Goal: Transaction & Acquisition: Purchase product/service

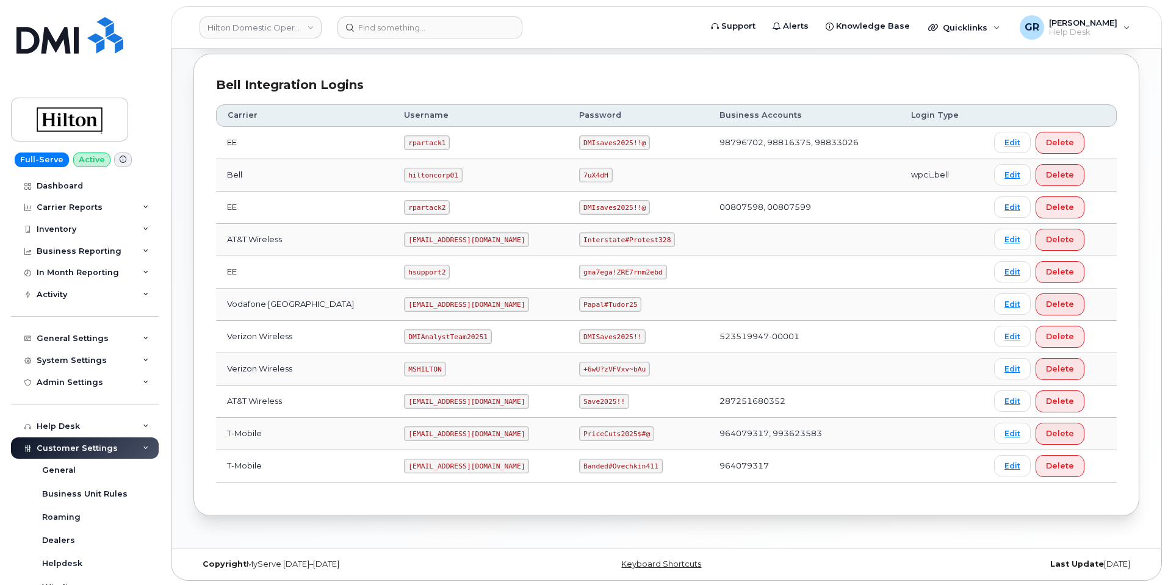
scroll to position [286, 0]
click at [585, 399] on code "Save2025!!" at bounding box center [604, 399] width 50 height 15
click at [584, 399] on code "Save2025!!" at bounding box center [604, 399] width 50 height 15
click at [614, 239] on code "Interstate#Protest328" at bounding box center [627, 238] width 96 height 15
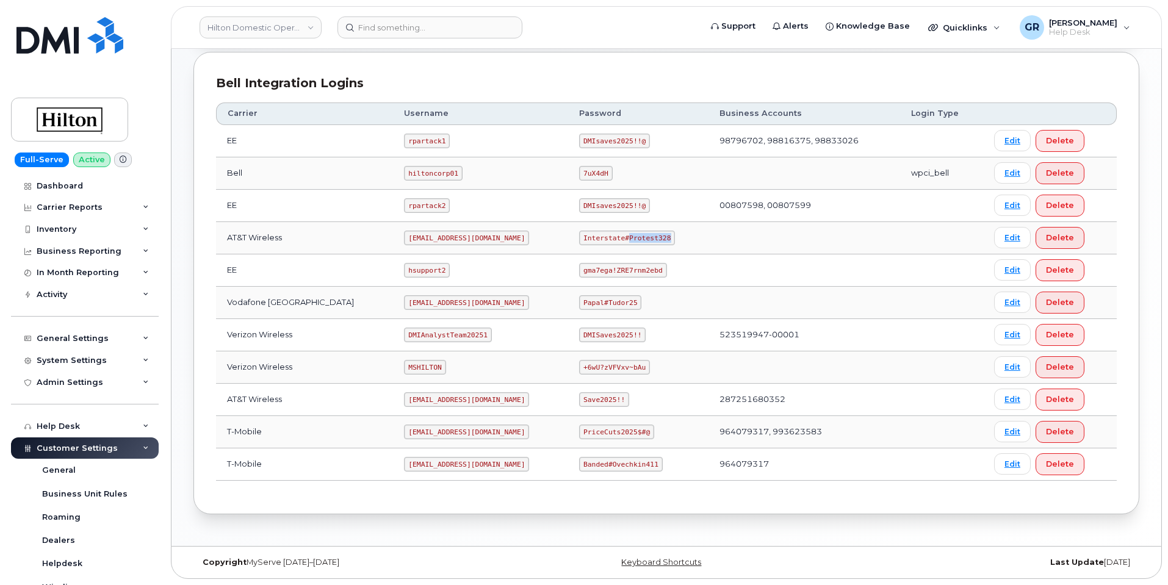
click at [614, 239] on code "Interstate#Protest328" at bounding box center [627, 238] width 96 height 15
copy code "Interstate#Protest328"
click at [435, 240] on code "ms-hilton@dminc.com" at bounding box center [466, 238] width 125 height 15
click at [434, 239] on code "ms-hilton@dminc.com" at bounding box center [466, 238] width 125 height 15
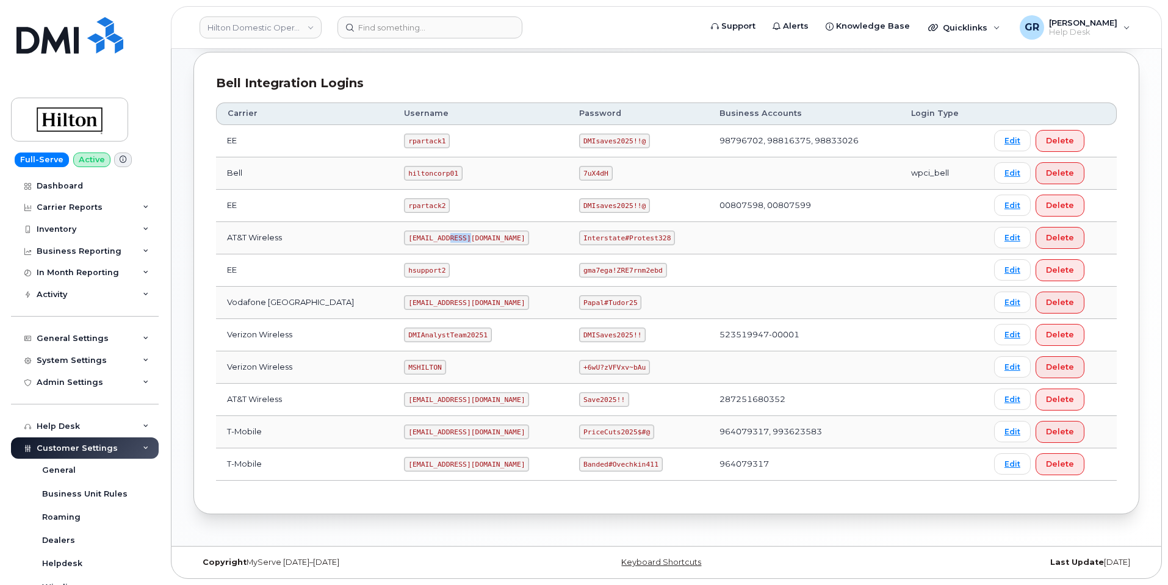
click at [433, 239] on code "ms-hilton@dminc.com" at bounding box center [466, 238] width 125 height 15
click at [435, 240] on code "ms-hilton@dminc.com" at bounding box center [466, 238] width 125 height 15
click at [435, 239] on code "ms-hilton@dminc.com" at bounding box center [466, 238] width 125 height 15
copy code "ms-hilton@dminc.com"
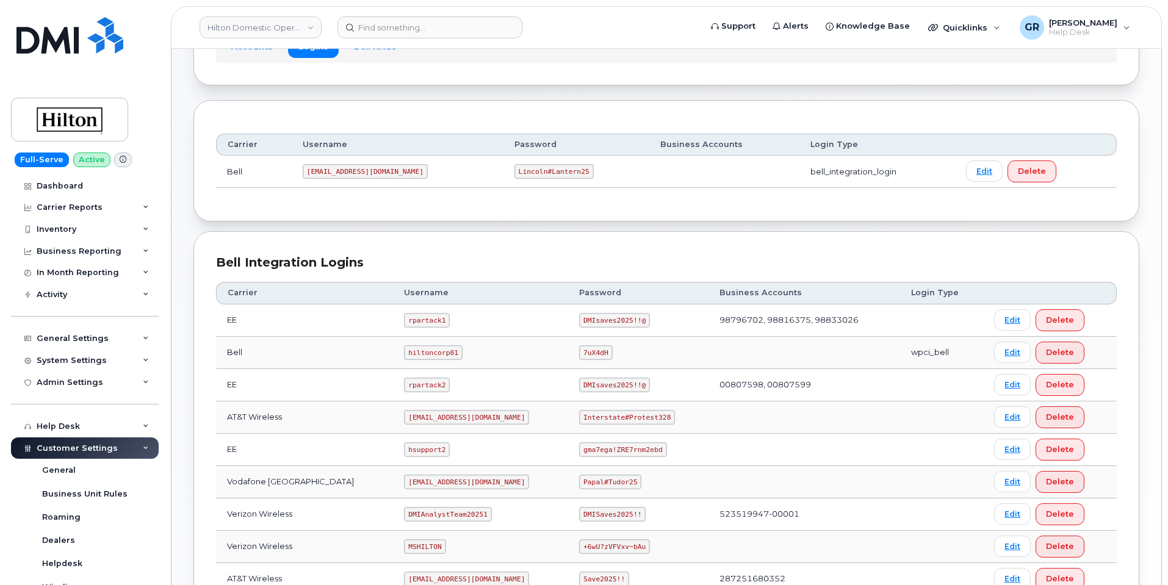
scroll to position [286, 0]
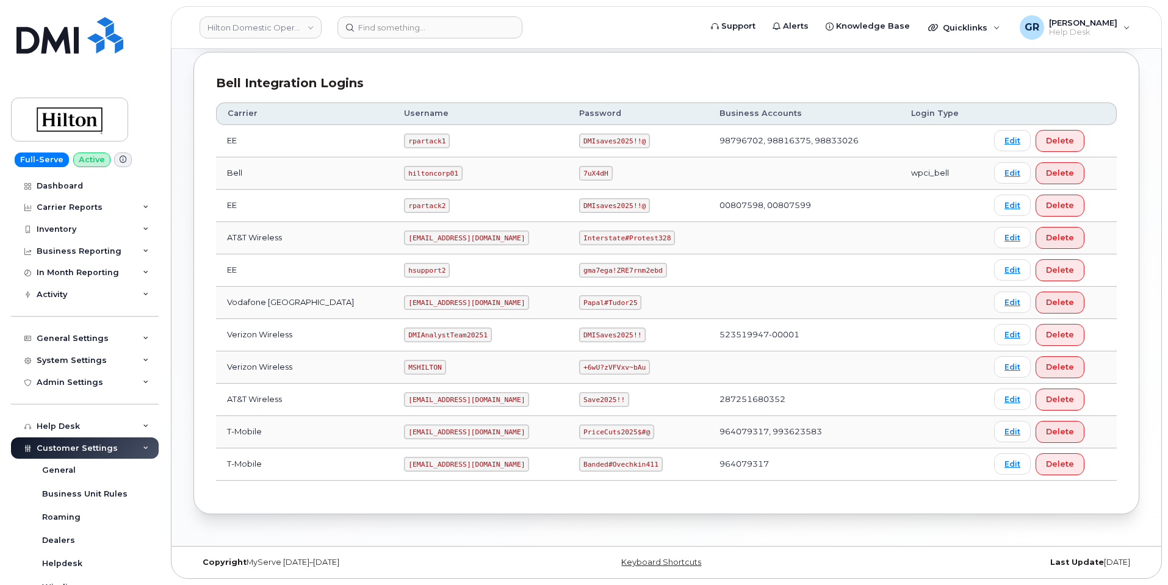
click at [616, 237] on code "Interstate#Protest328" at bounding box center [627, 238] width 96 height 15
copy code "Interstate#Protest328"
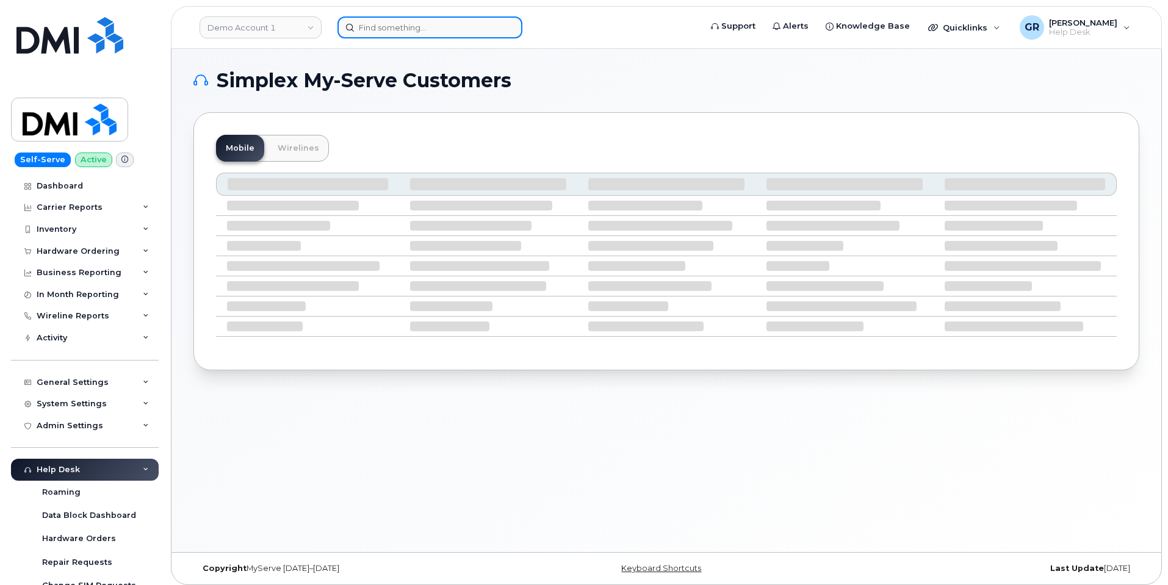
click at [447, 28] on input at bounding box center [429, 27] width 185 height 22
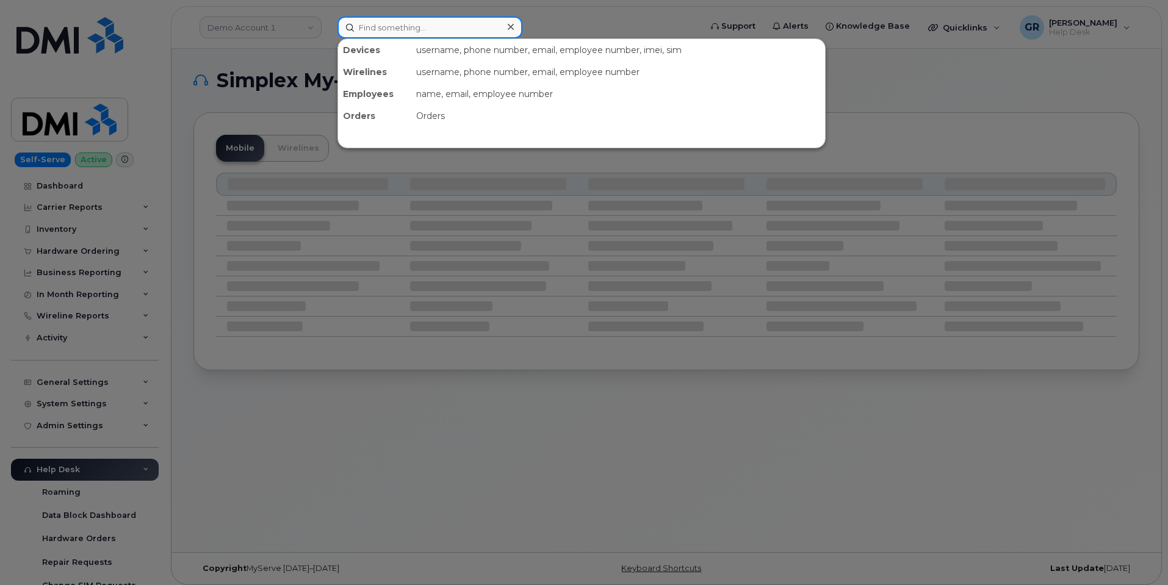
paste input "301609"
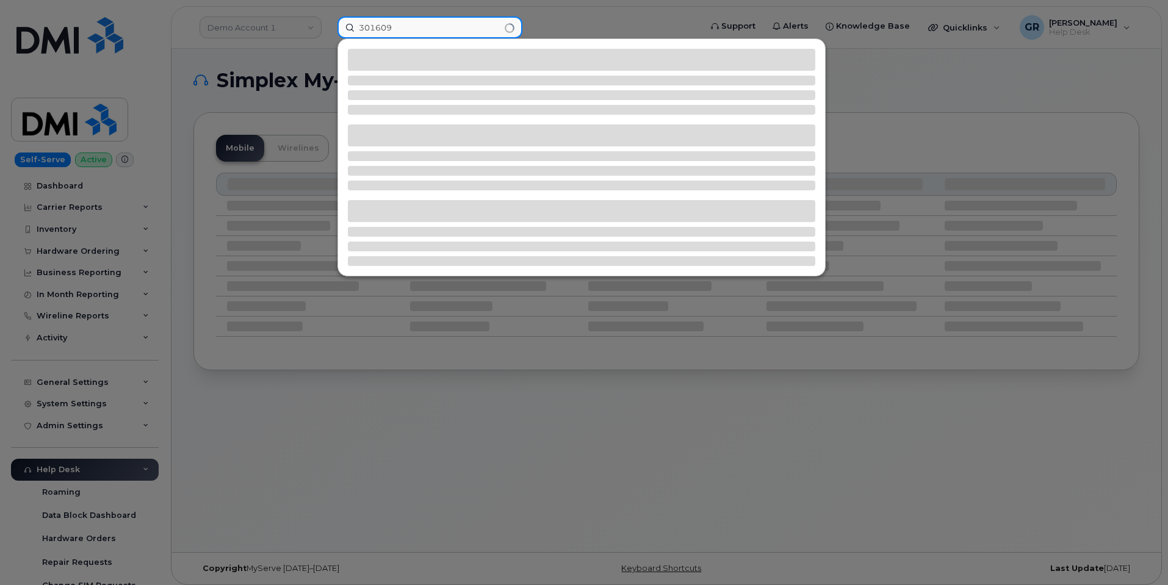
type input "301609"
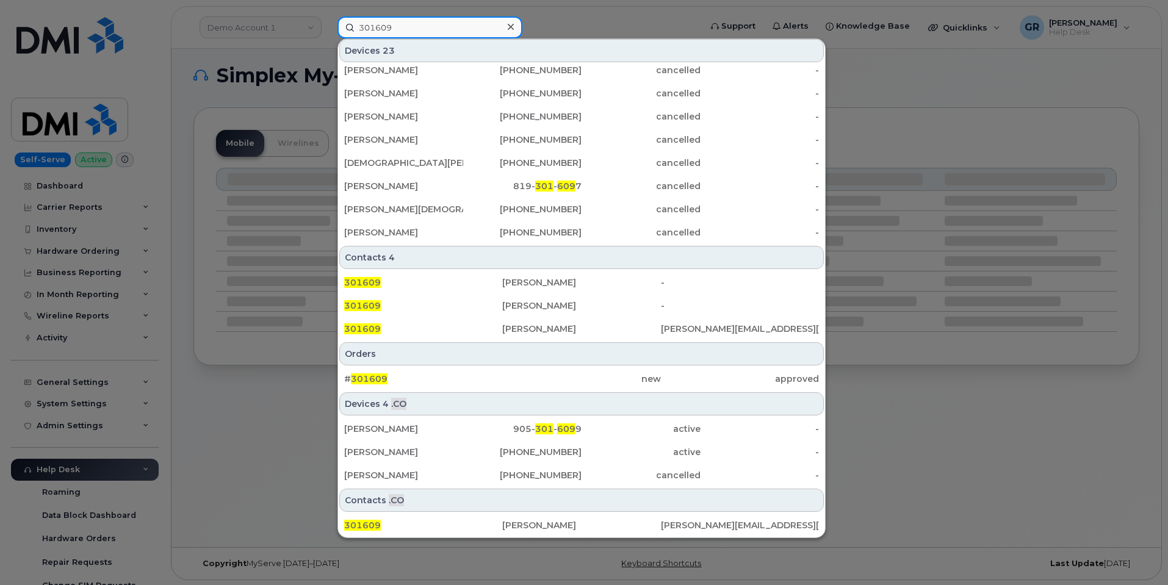
scroll to position [6, 0]
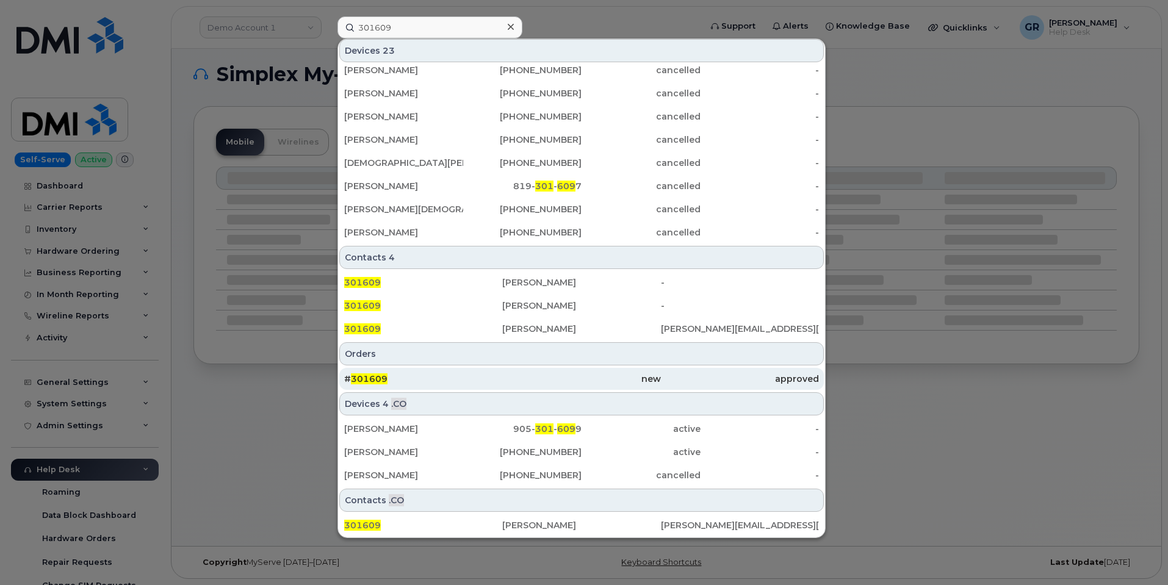
click at [447, 382] on div "# 301609" at bounding box center [423, 379] width 158 height 12
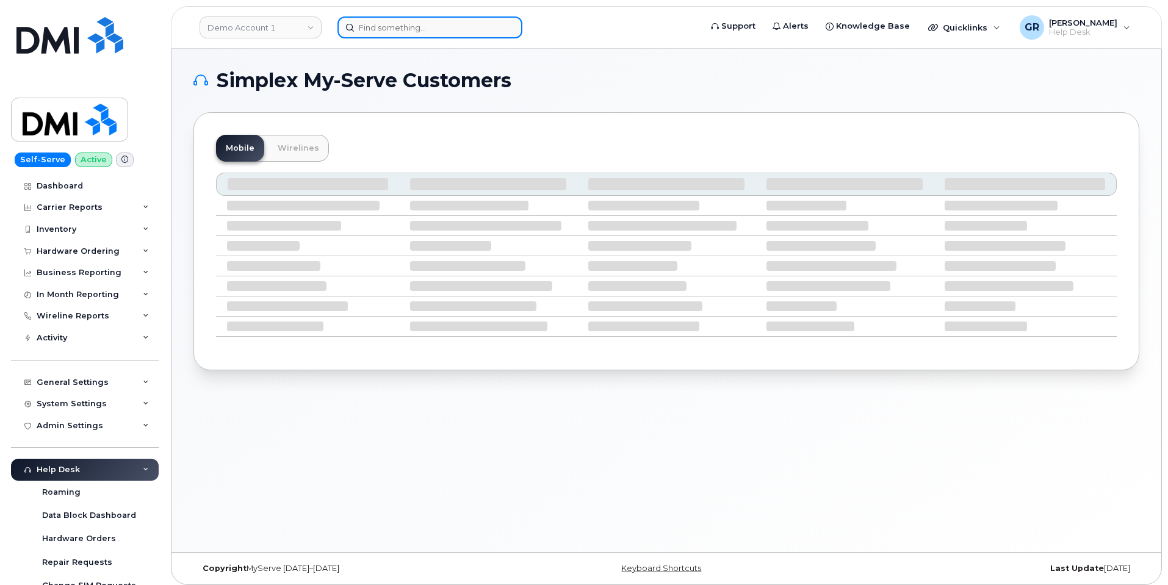
drag, startPoint x: 427, startPoint y: 18, endPoint x: 417, endPoint y: 25, distance: 11.8
click at [426, 18] on input at bounding box center [429, 27] width 185 height 22
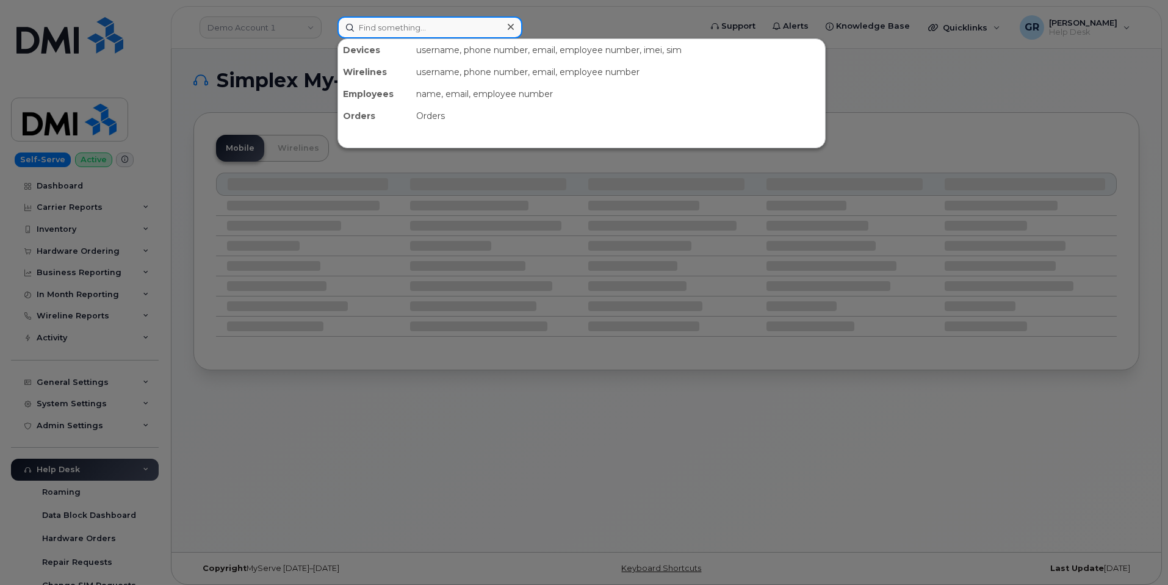
paste input "301662"
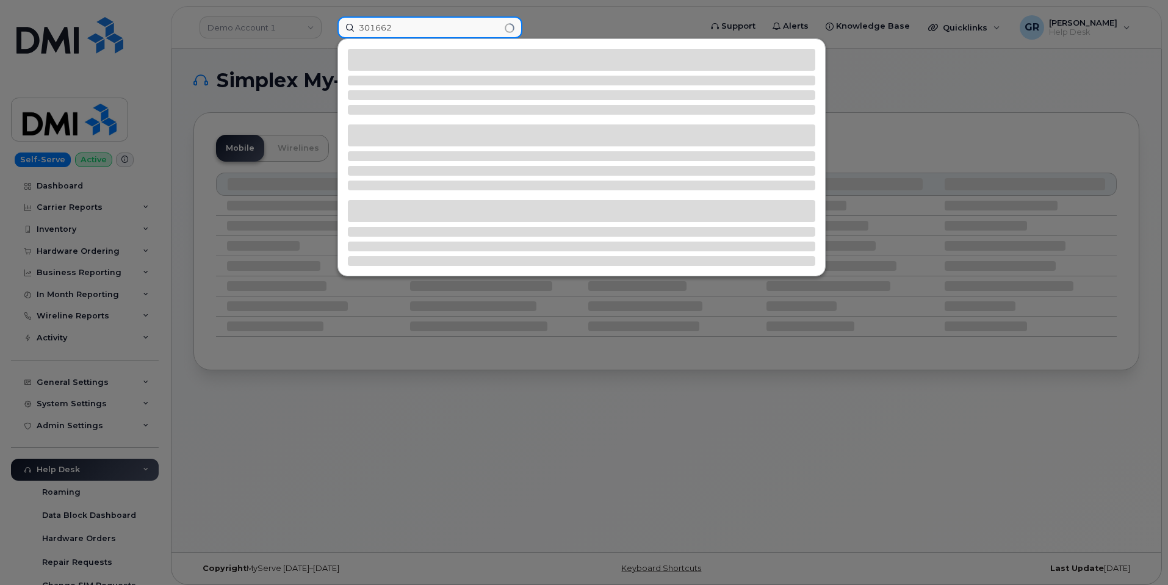
type input "301662"
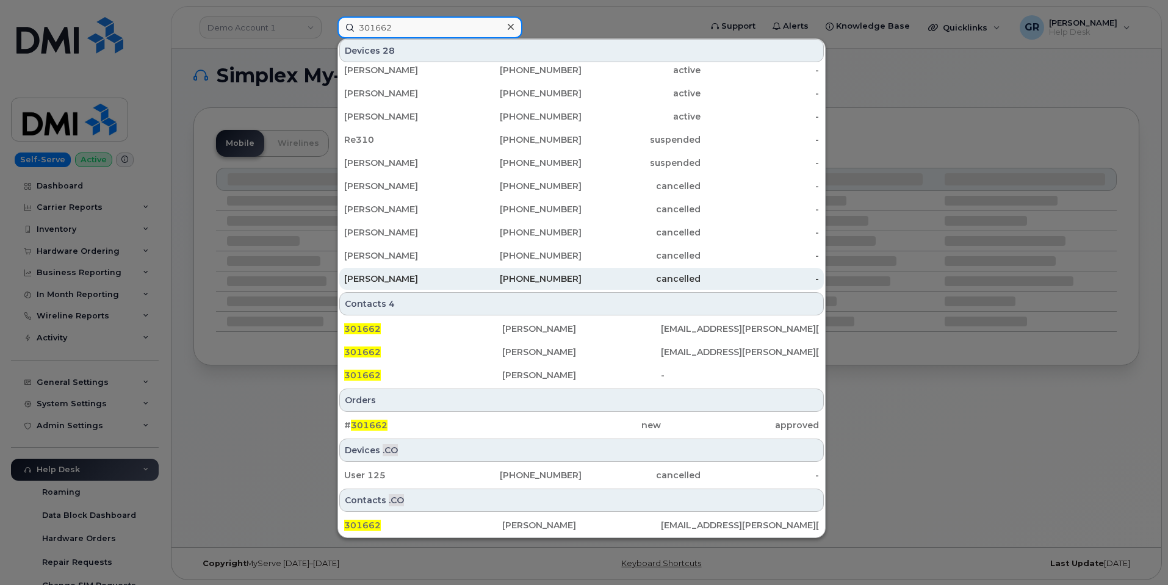
scroll to position [6, 0]
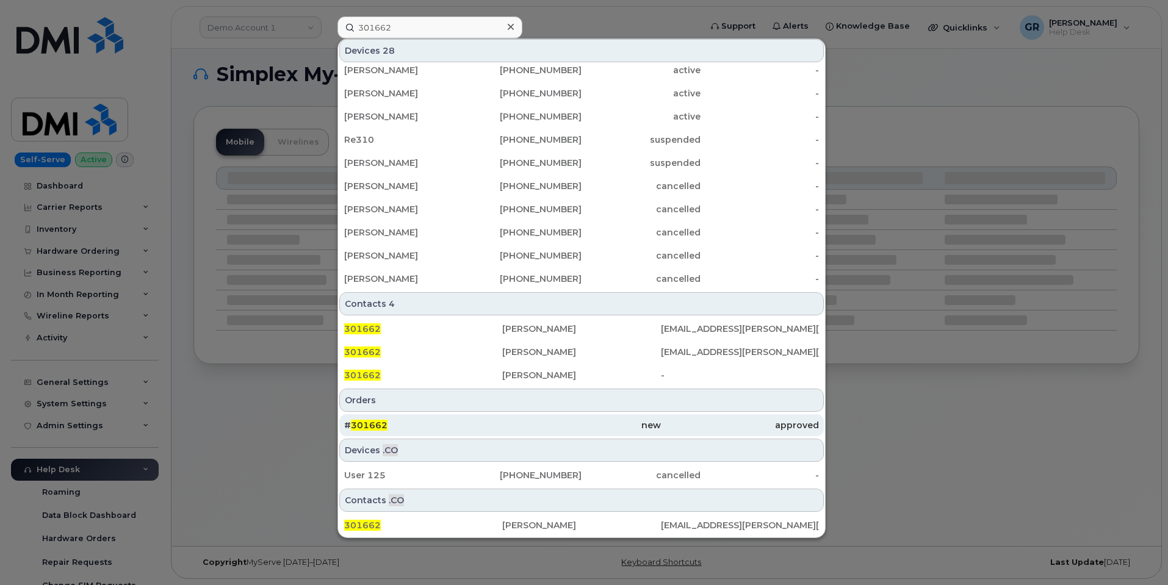
click at [573, 423] on div "new" at bounding box center [581, 425] width 158 height 12
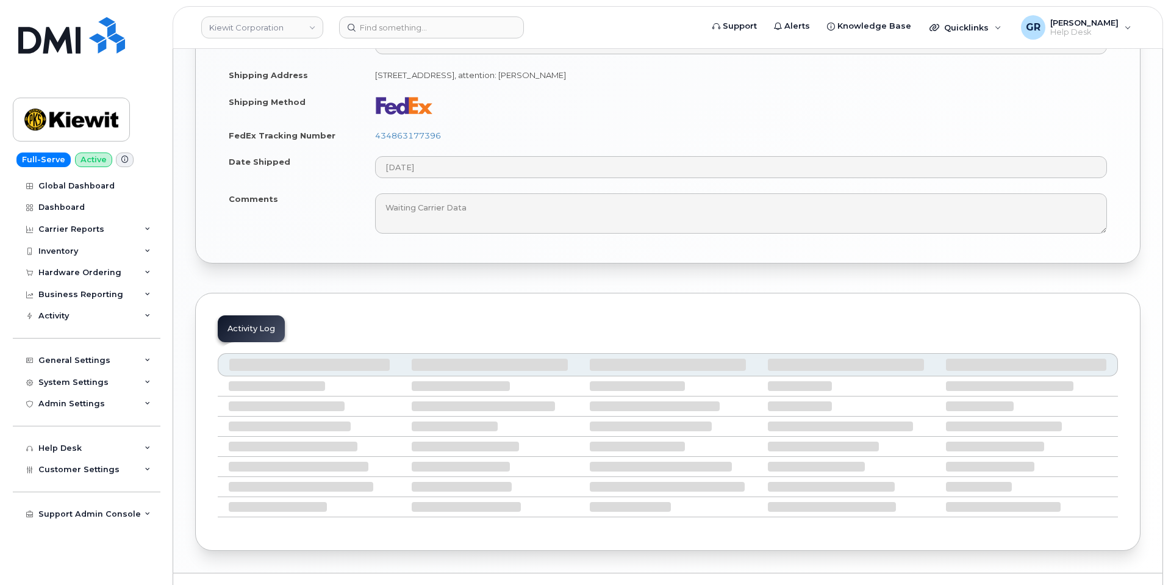
scroll to position [977, 0]
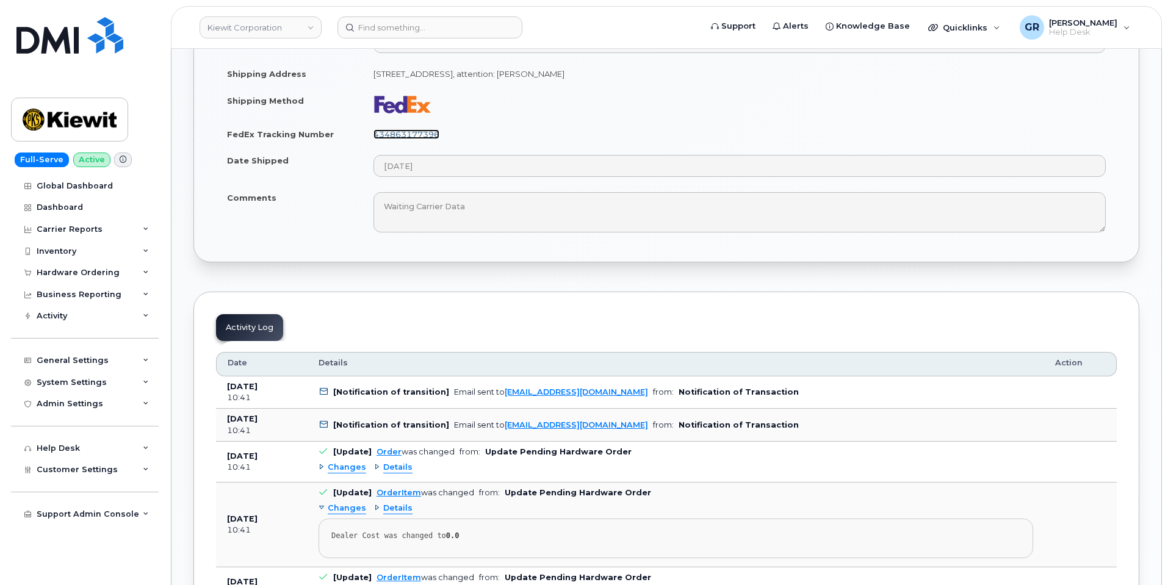
click at [420, 129] on link "434863177396" at bounding box center [406, 134] width 66 height 10
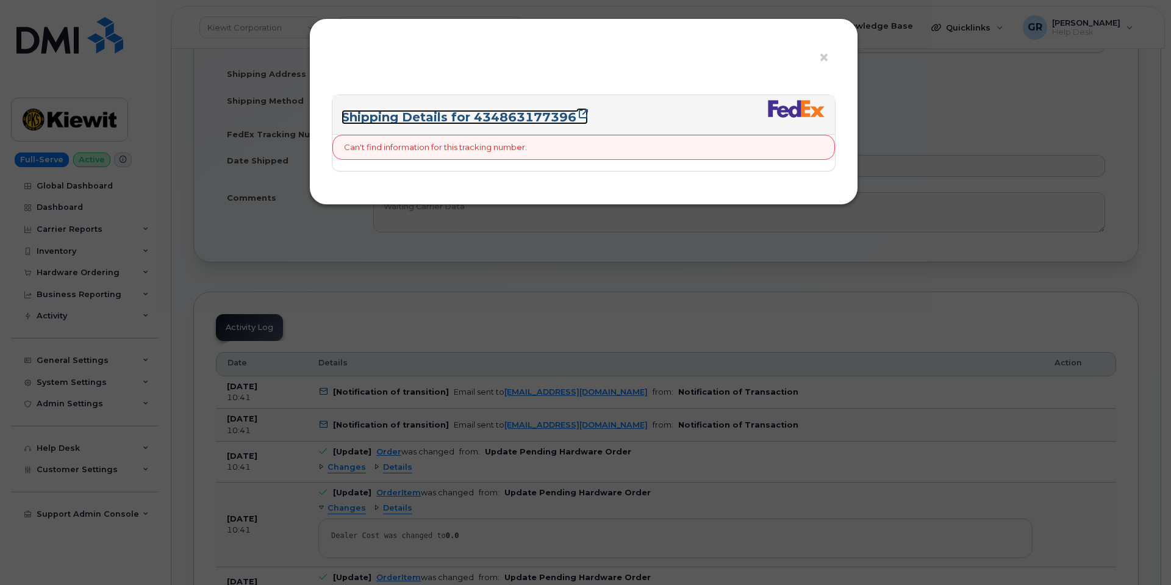
click at [586, 111] on icon at bounding box center [583, 113] width 9 height 9
drag, startPoint x: 473, startPoint y: 107, endPoint x: 570, endPoint y: 123, distance: 98.8
click at [570, 123] on div "Shipping Details for 434863177396" at bounding box center [583, 115] width 503 height 40
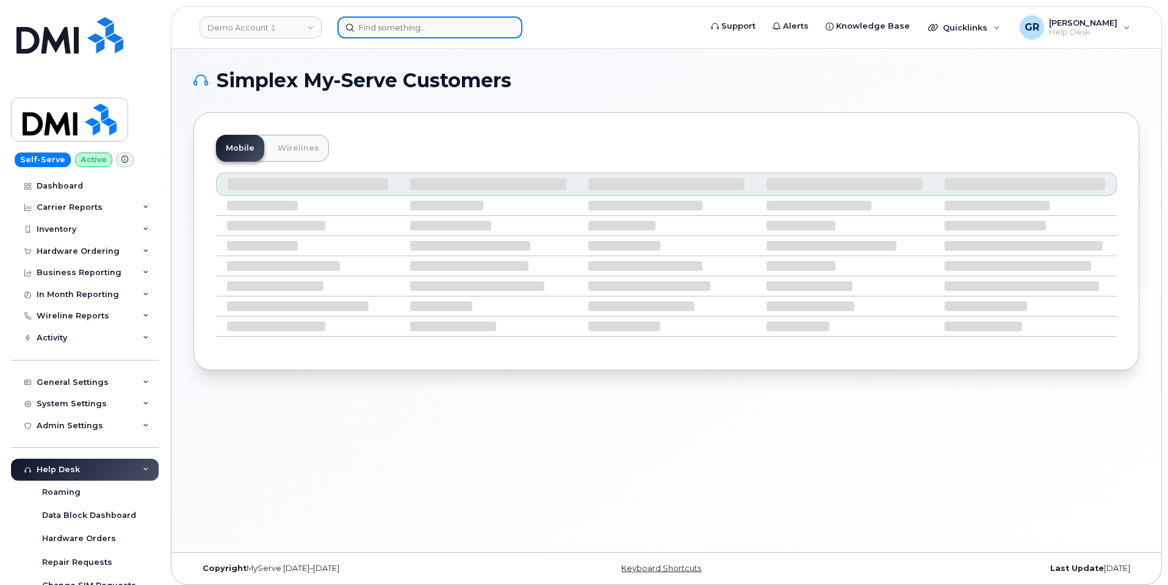
click at [398, 27] on input at bounding box center [429, 27] width 185 height 22
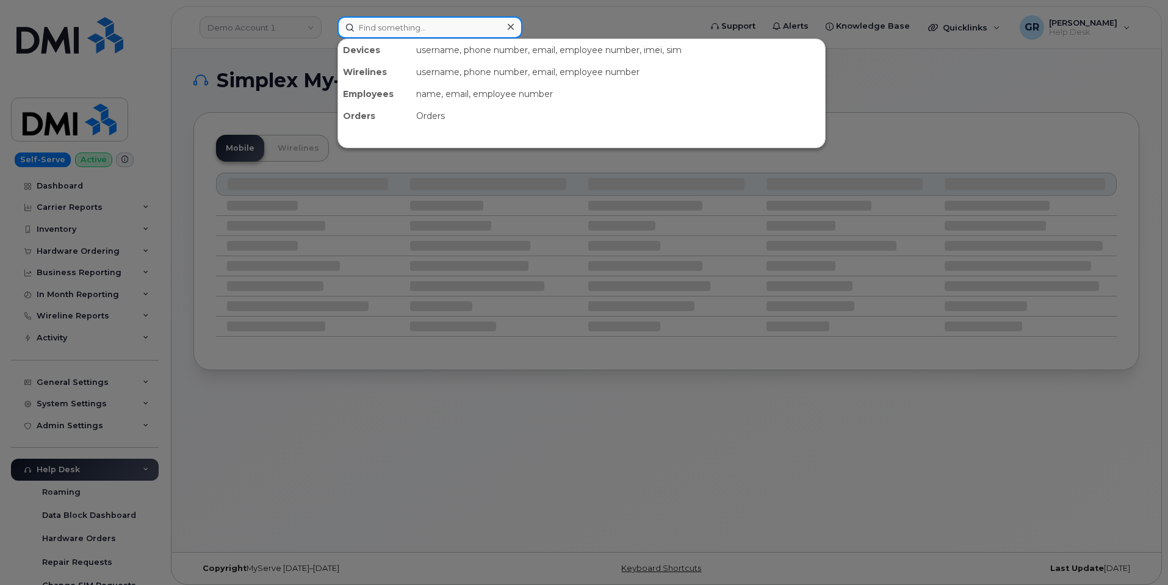
paste input "4025101445"
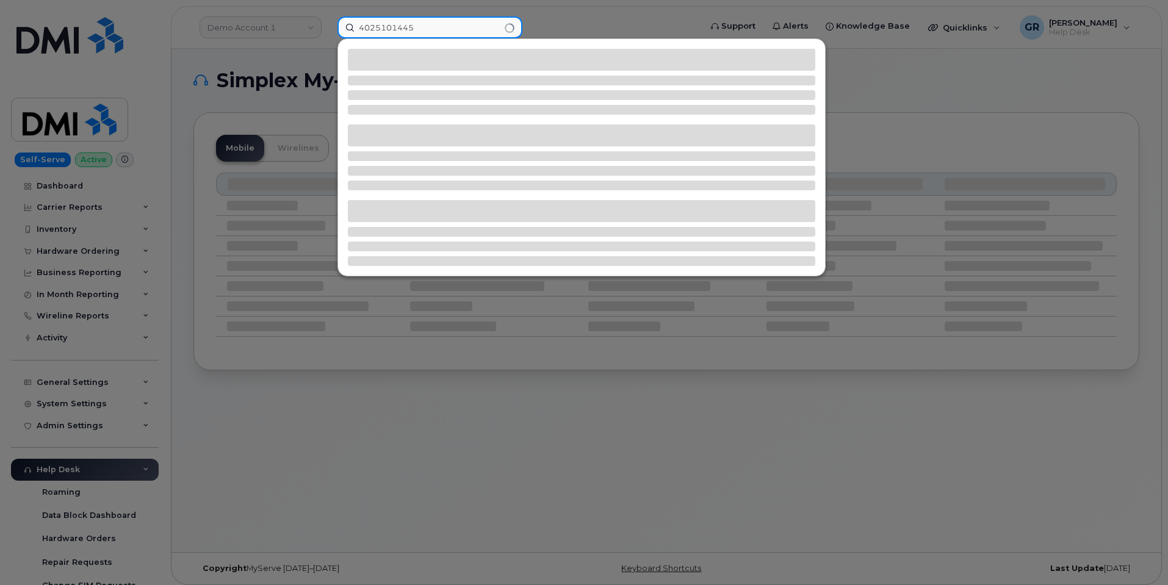
type input "4025101445"
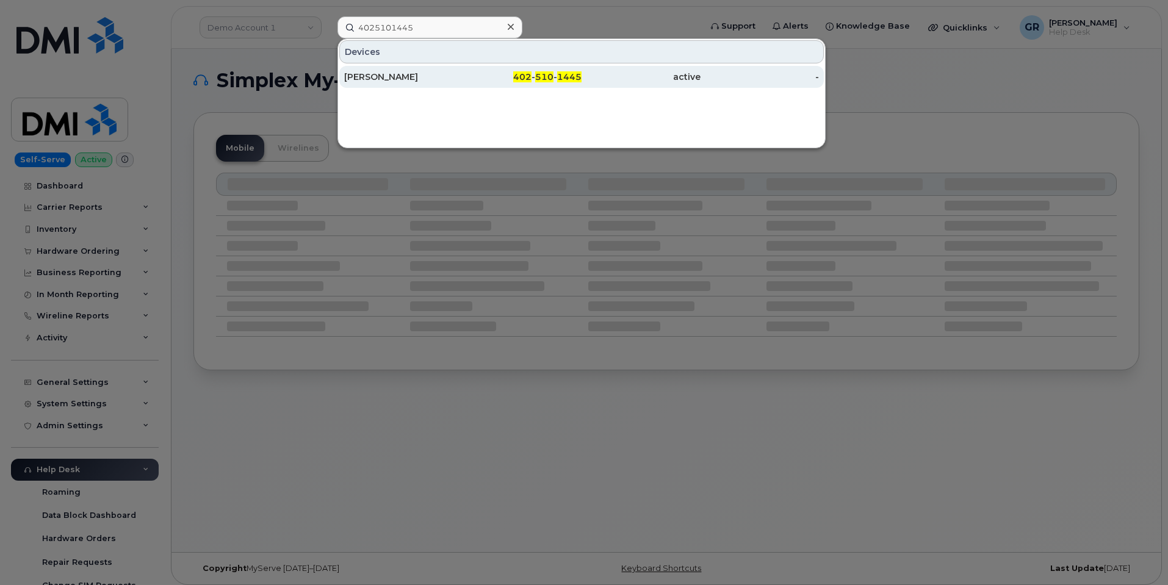
click at [493, 81] on div "402 - 510 - 1445" at bounding box center [522, 77] width 119 height 12
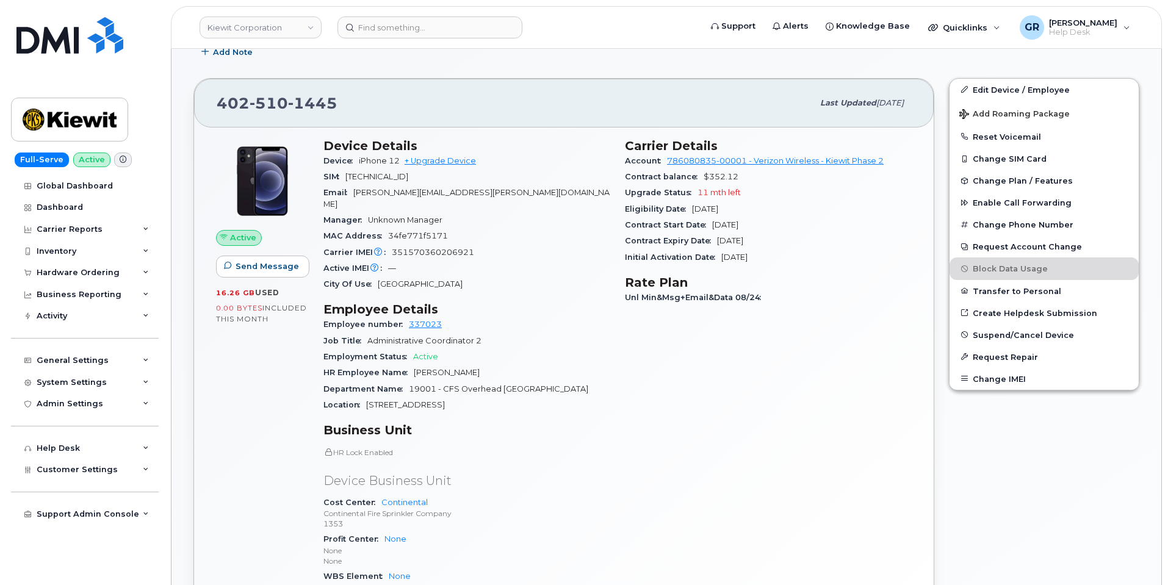
scroll to position [294, 0]
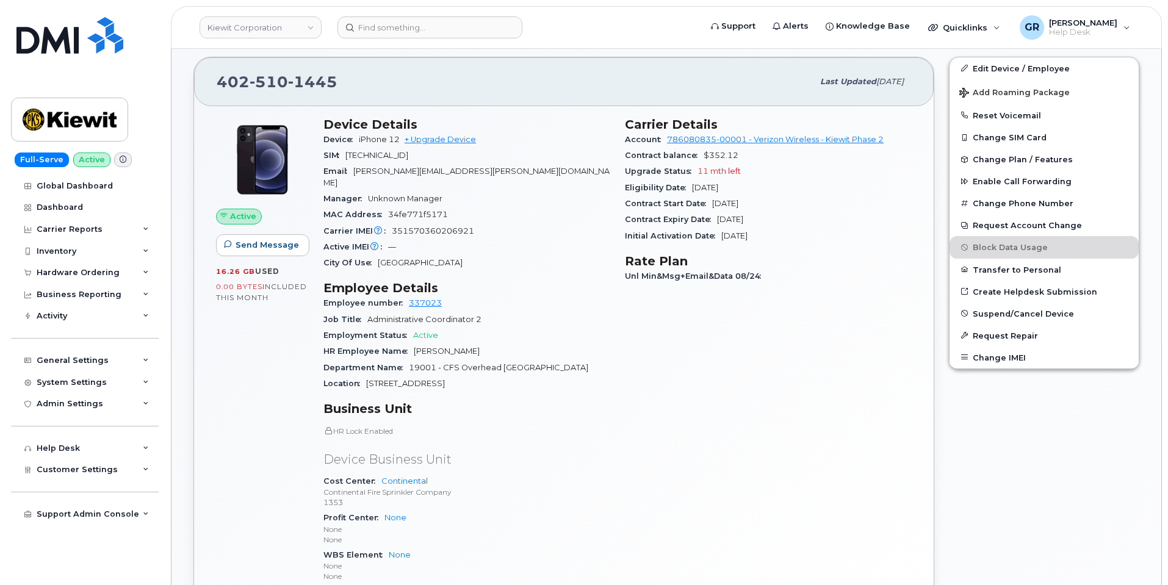
click at [603, 223] on div "Carrier IMEI Carrier IMEI is reported during the last billing cycle or change o…" at bounding box center [466, 231] width 287 height 16
click at [568, 223] on div "Carrier IMEI Carrier IMEI is reported during the last billing cycle or change o…" at bounding box center [466, 231] width 287 height 16
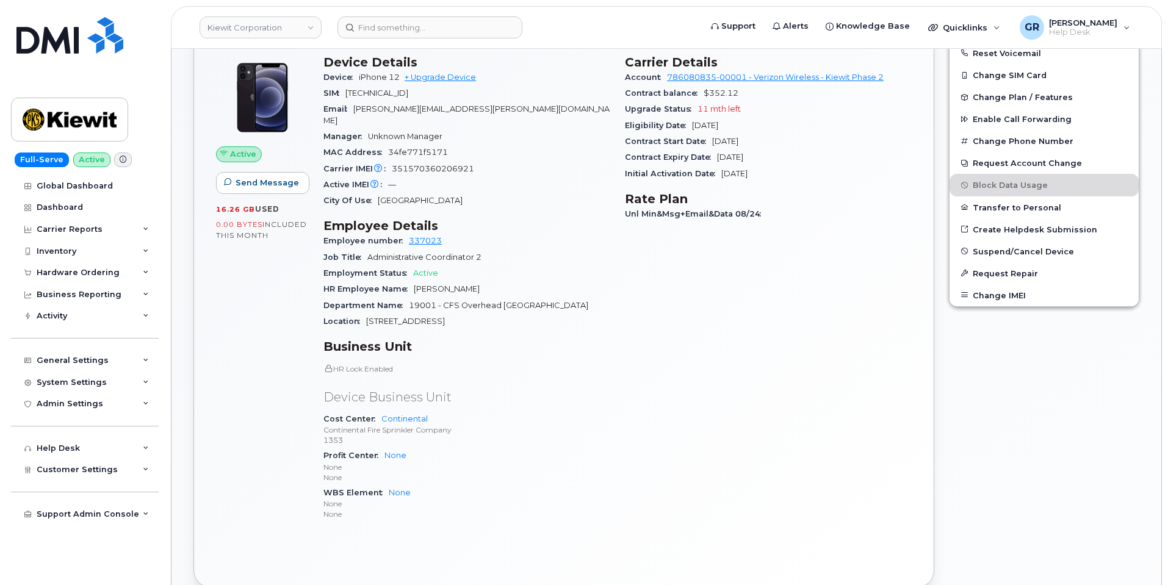
scroll to position [355, 0]
drag, startPoint x: 391, startPoint y: 159, endPoint x: 500, endPoint y: 153, distance: 109.3
click at [500, 162] on div "Carrier IMEI Carrier IMEI is reported during the last billing cycle or change o…" at bounding box center [466, 170] width 287 height 16
copy span "351570360206921"
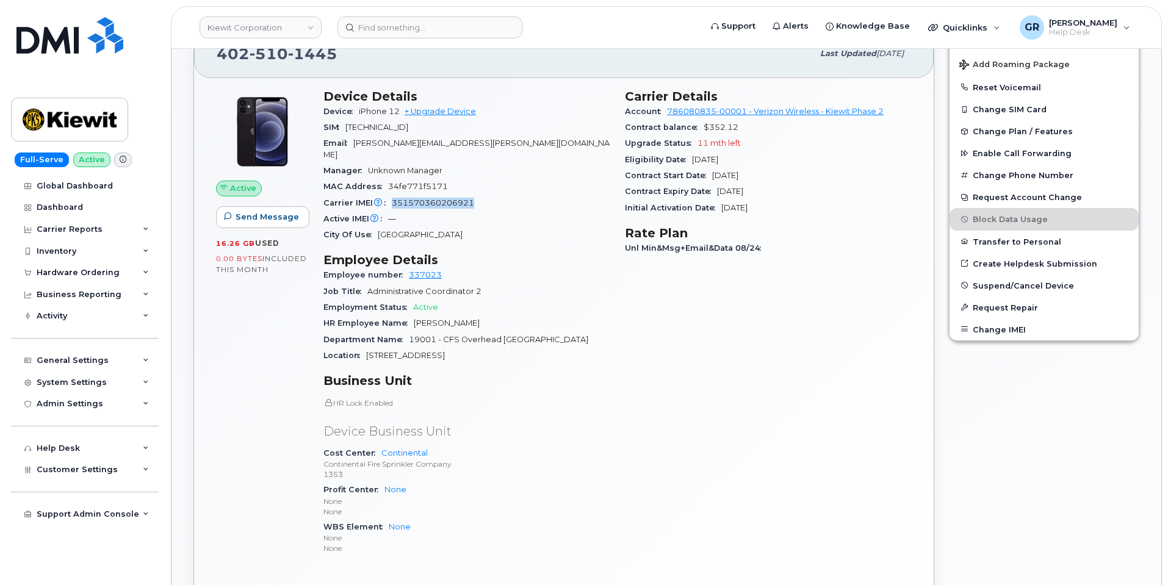
scroll to position [294, 0]
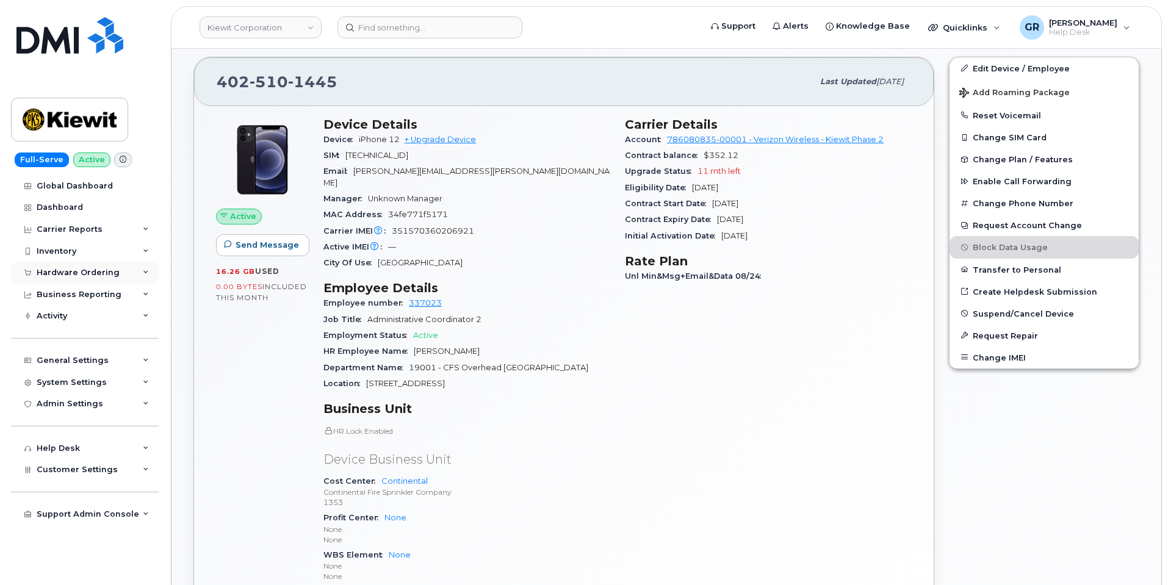
click at [85, 275] on div "Hardware Ordering" at bounding box center [78, 273] width 83 height 10
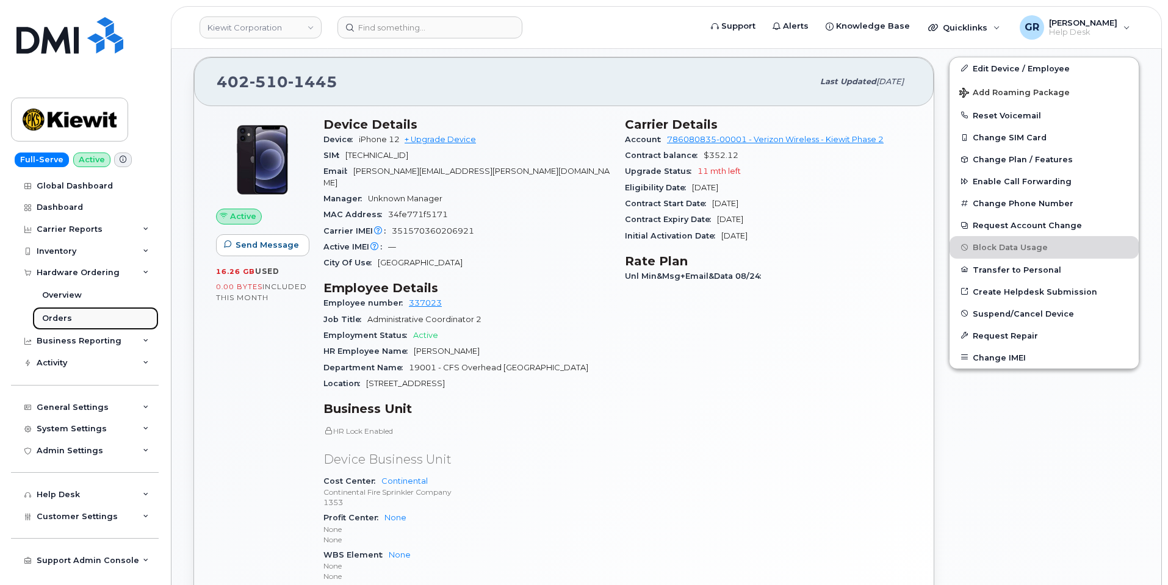
click at [96, 319] on link "Orders" at bounding box center [95, 318] width 126 height 23
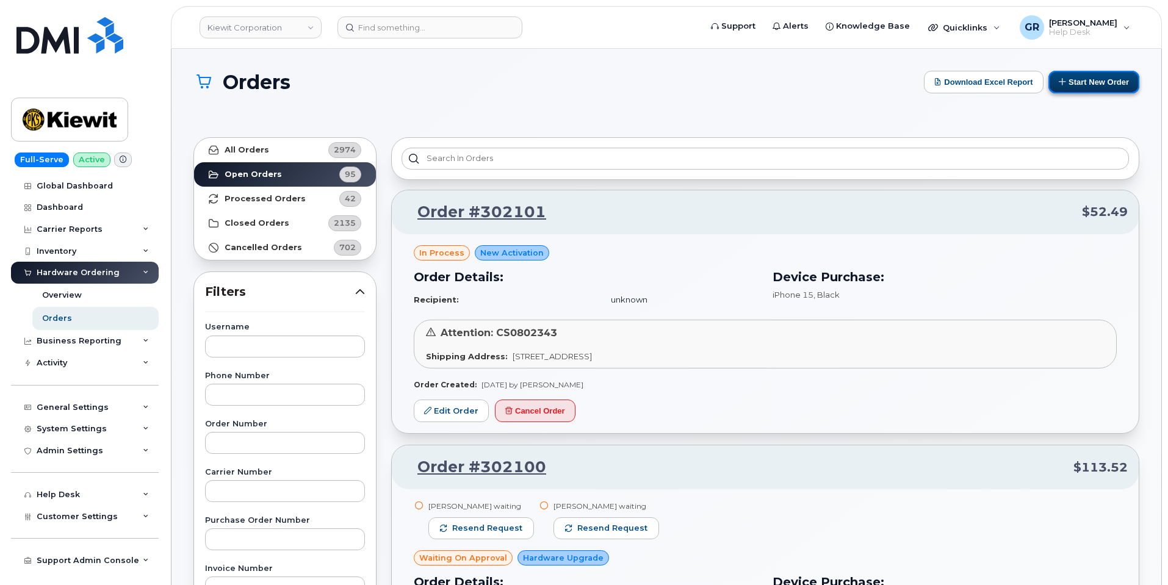
click at [1079, 76] on button "Start New Order" at bounding box center [1093, 82] width 91 height 23
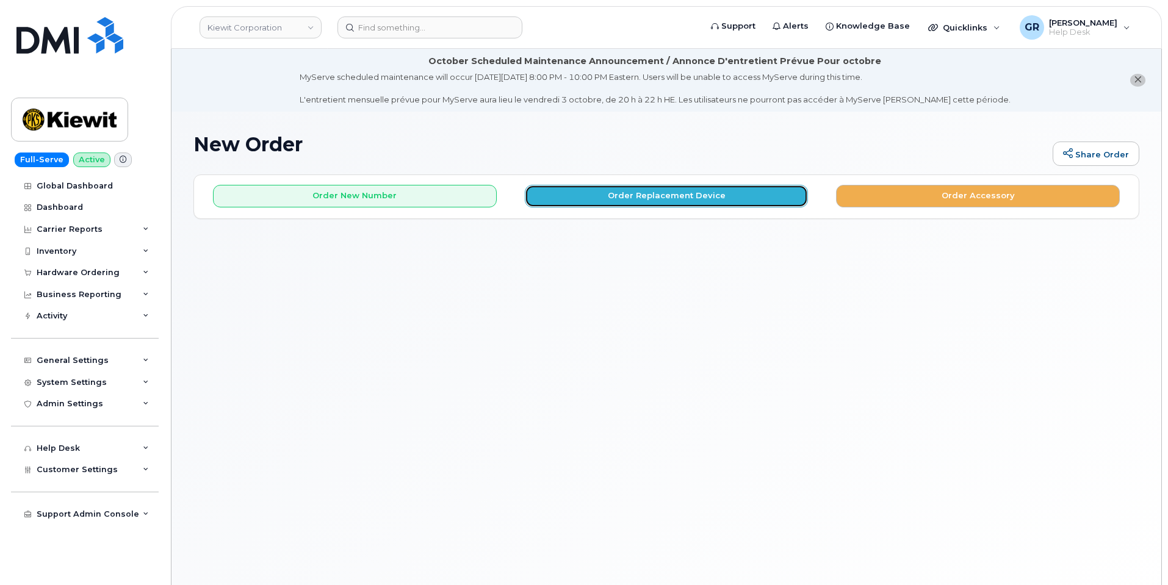
click at [644, 199] on button "Order Replacement Device" at bounding box center [667, 196] width 284 height 23
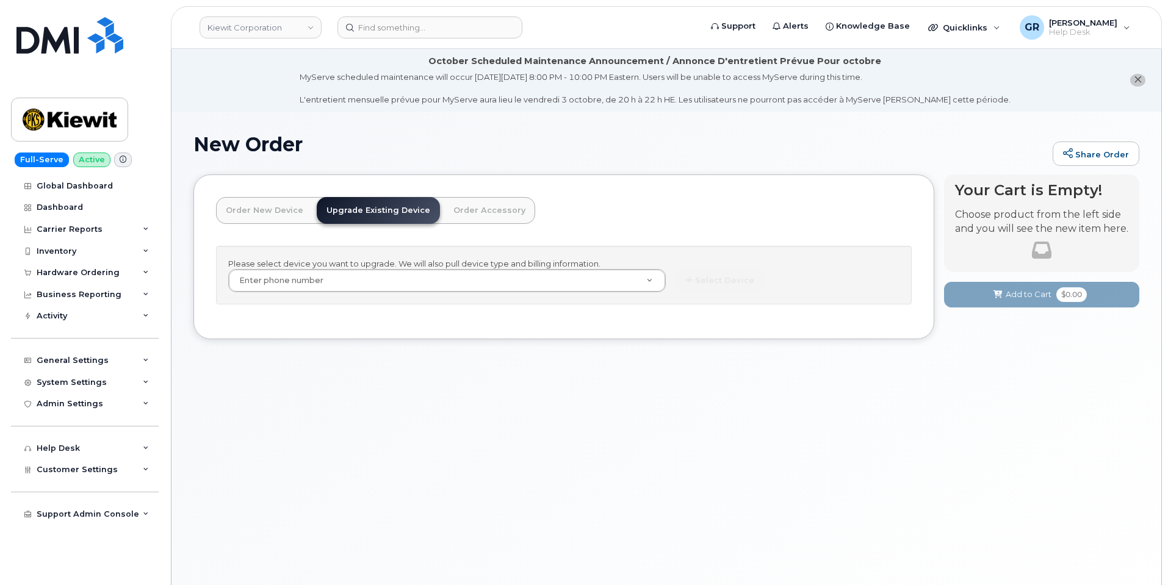
click at [450, 399] on div "New Order Share Order × Share This Order If you want to allow others to create …" at bounding box center [665, 363] width 989 height 503
click at [601, 222] on header "Order New Device Upgrade Existing Device Order Accessory Order new device and n…" at bounding box center [563, 221] width 695 height 49
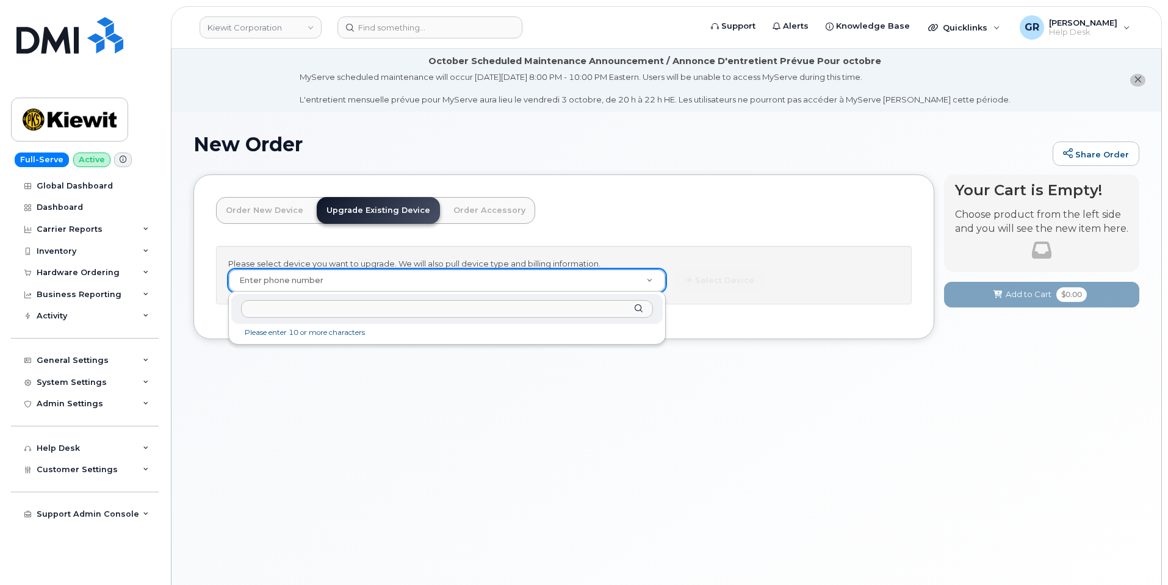
paste input "4025101445"
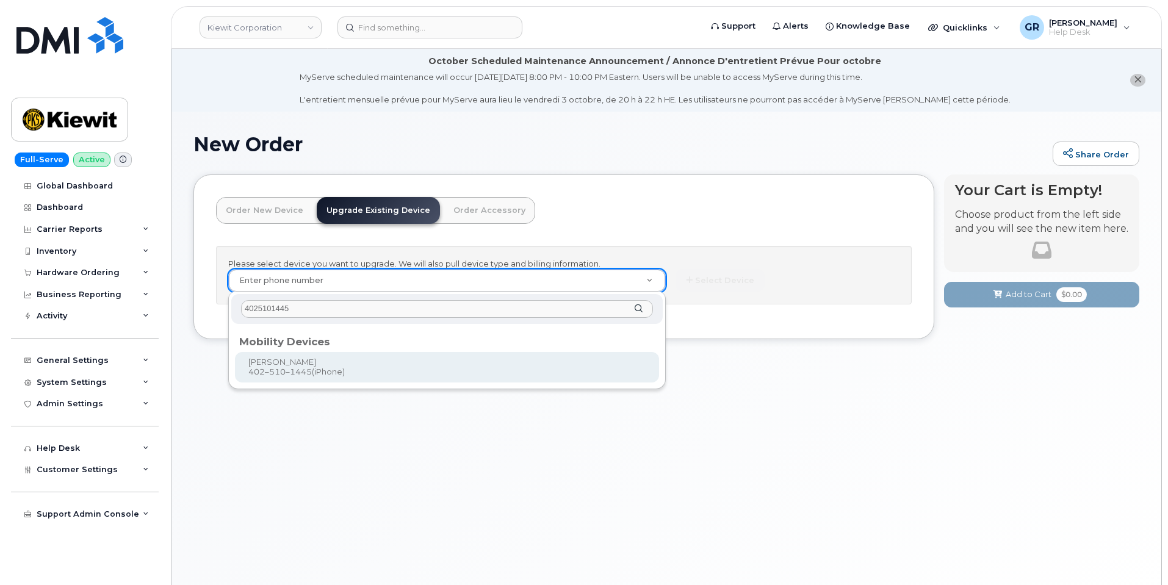
type input "4025101445"
type input "1167557"
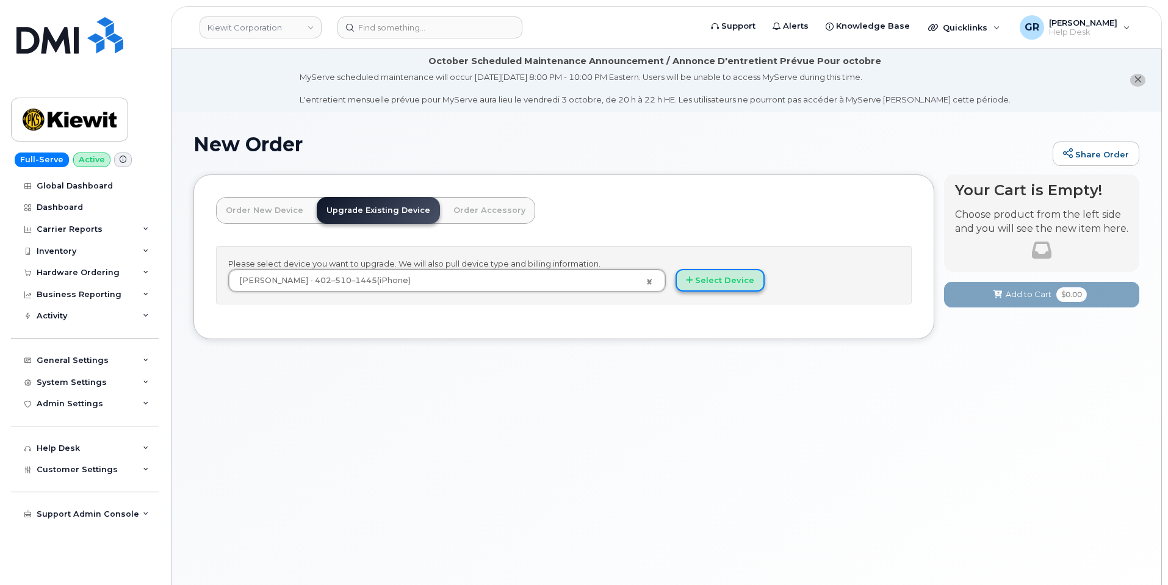
click at [717, 284] on button "Select Device" at bounding box center [719, 280] width 89 height 23
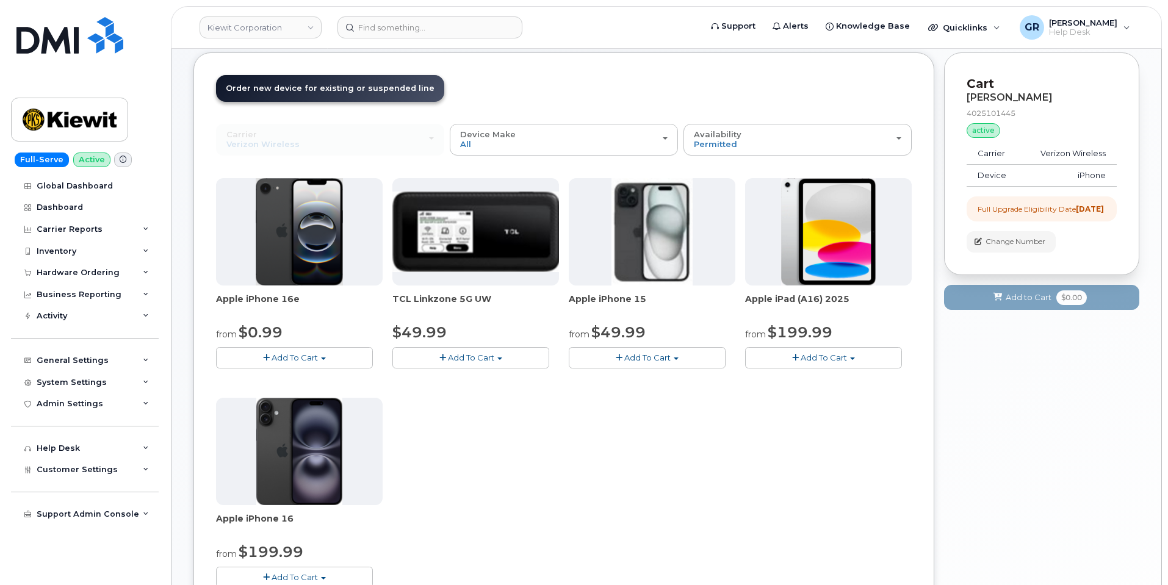
scroll to position [183, 0]
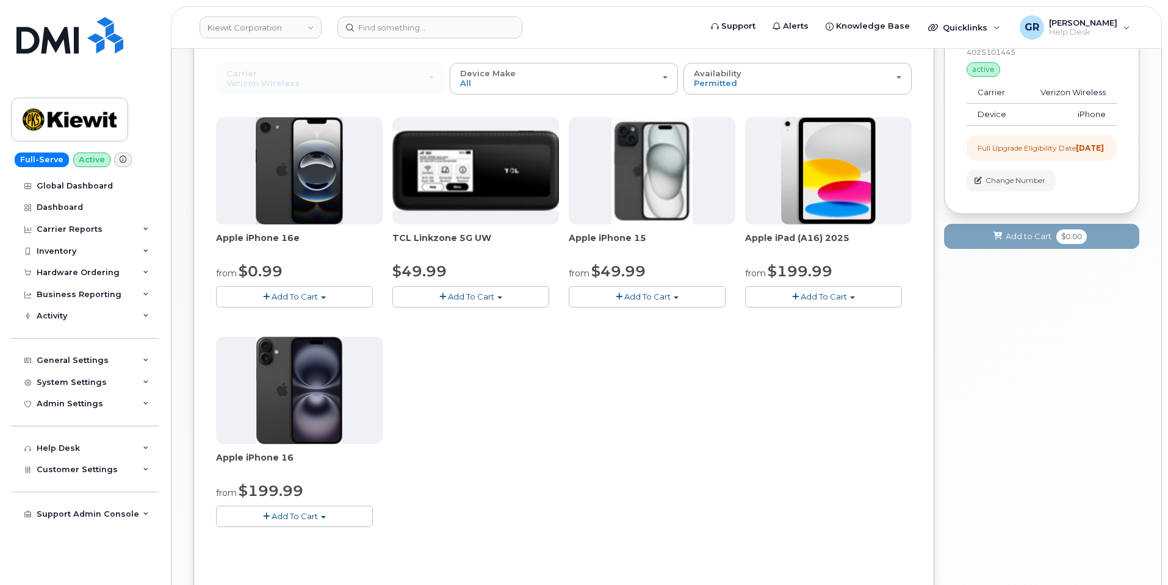
click at [328, 298] on button "Add To Cart" at bounding box center [294, 296] width 157 height 21
click at [336, 334] on link "$599.99 - Full Price (128GB)" at bounding box center [295, 334] width 153 height 15
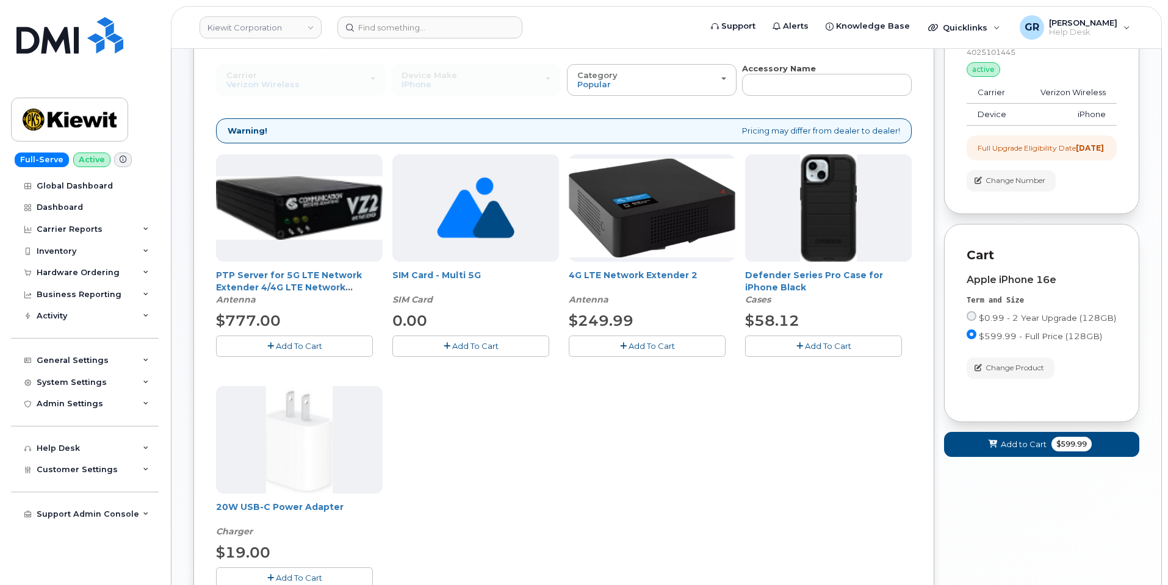
click at [824, 347] on span "Add To Cart" at bounding box center [828, 346] width 46 height 10
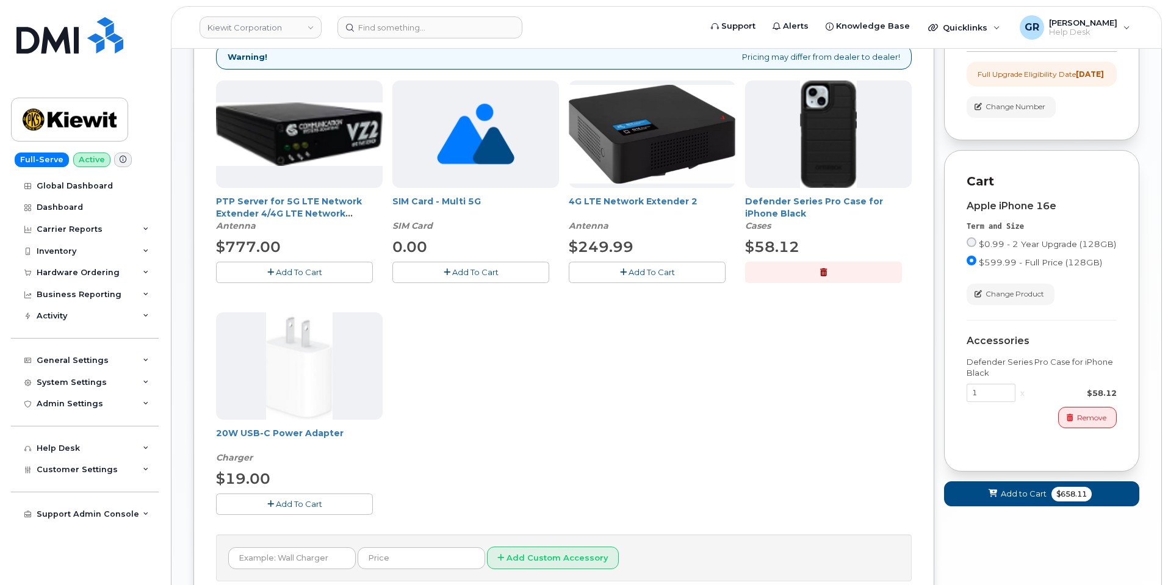
scroll to position [305, 0]
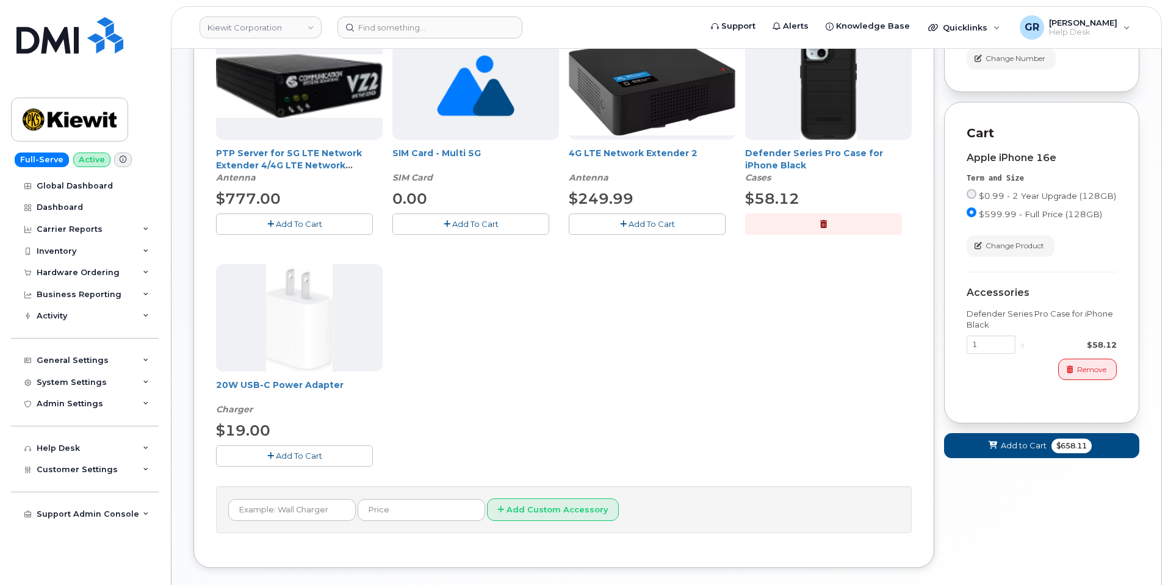
click at [288, 461] on span "Add To Cart" at bounding box center [299, 456] width 46 height 10
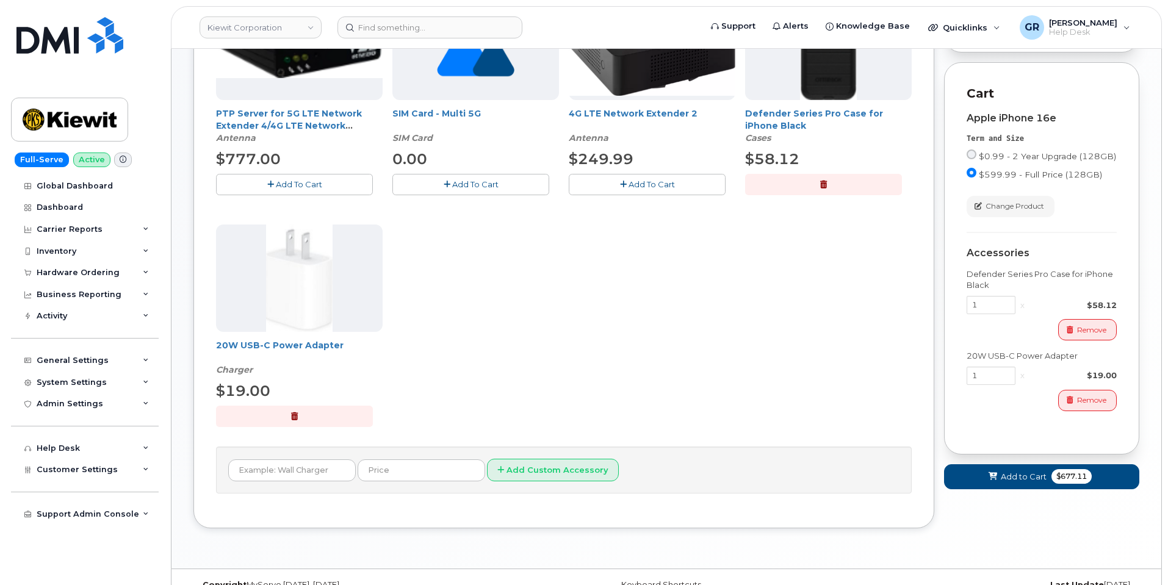
scroll to position [367, 0]
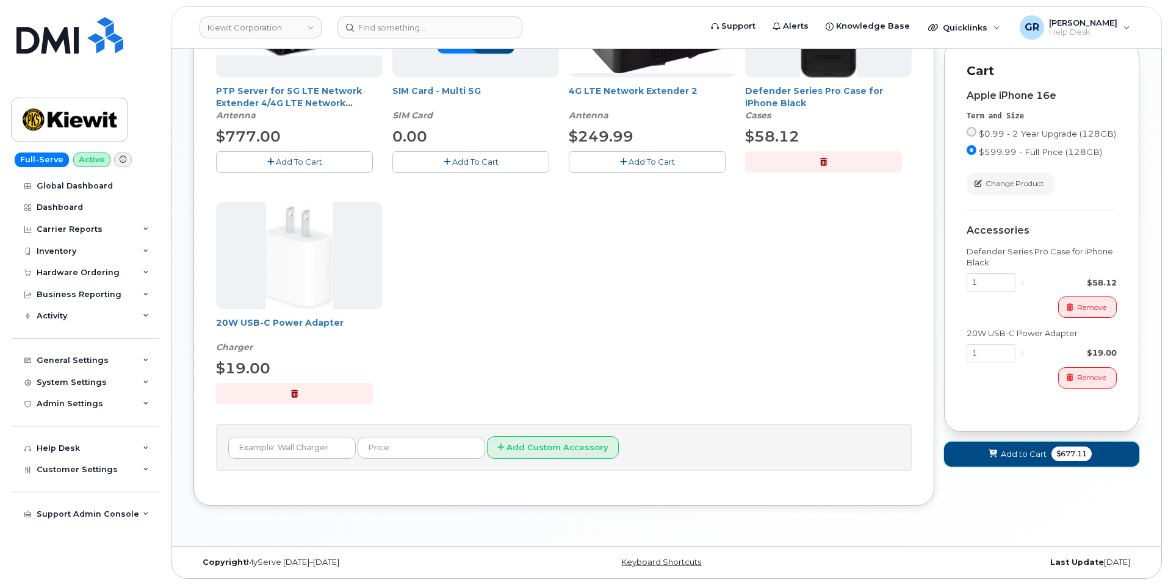
click at [1016, 460] on span "Add to Cart" at bounding box center [1023, 454] width 46 height 12
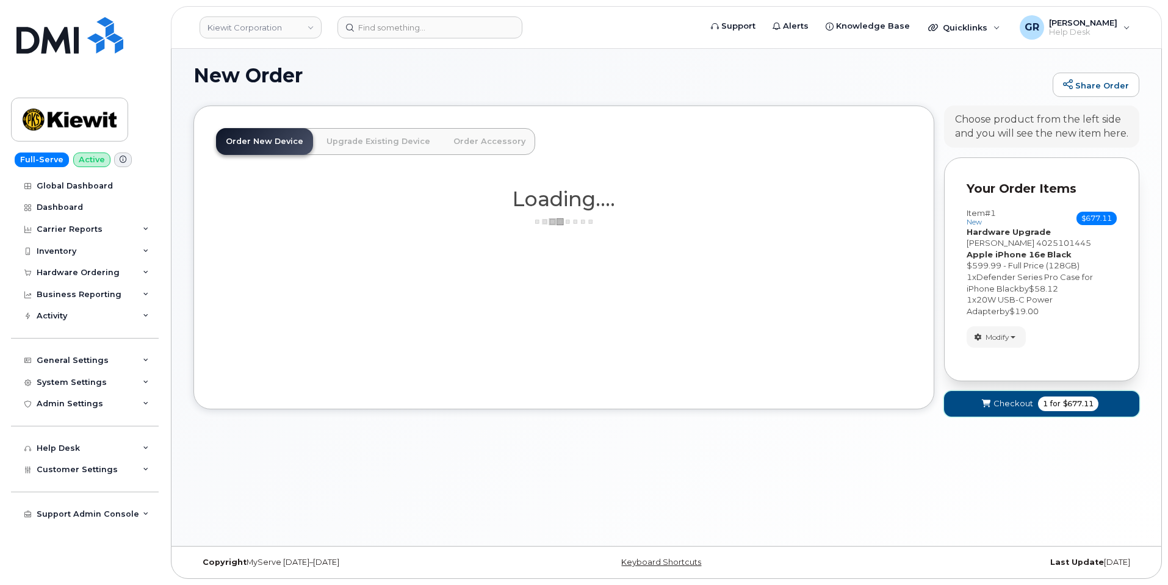
click at [1018, 409] on span "Checkout" at bounding box center [1013, 404] width 40 height 12
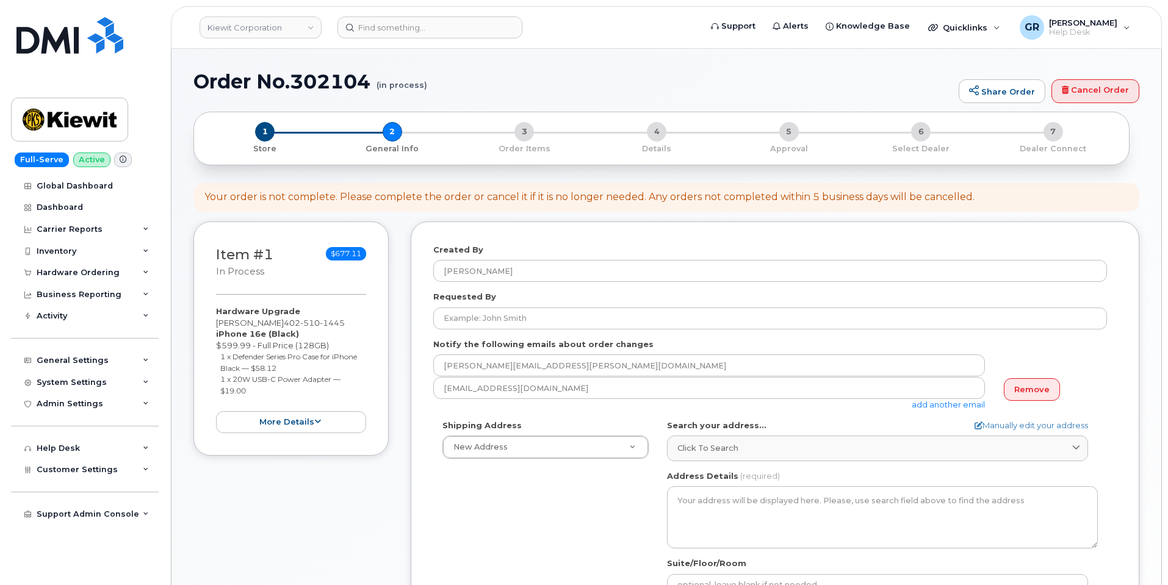
select select
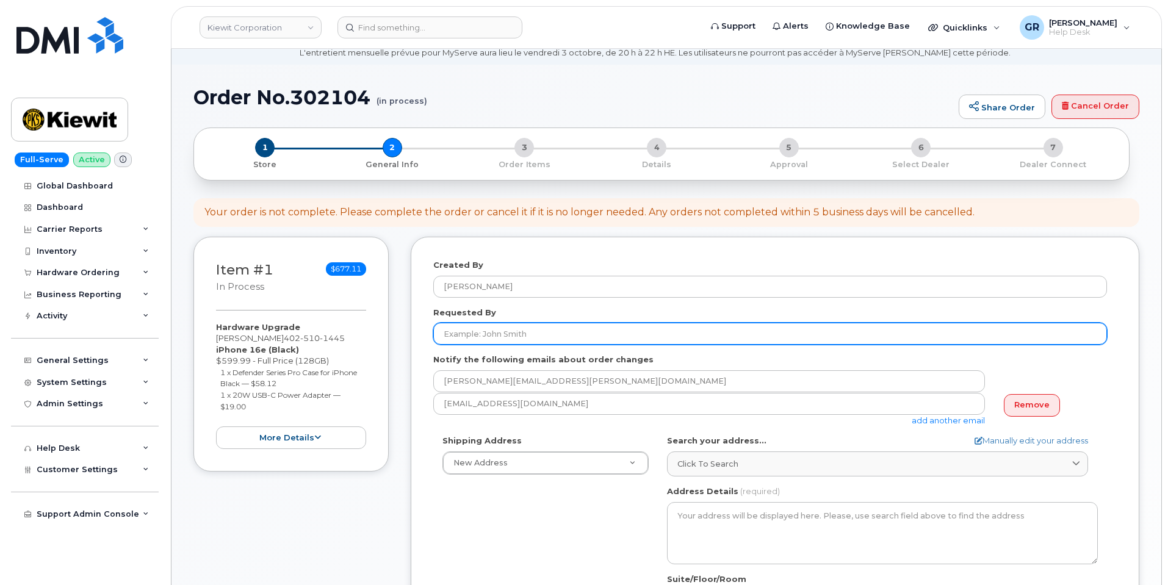
scroll to position [61, 0]
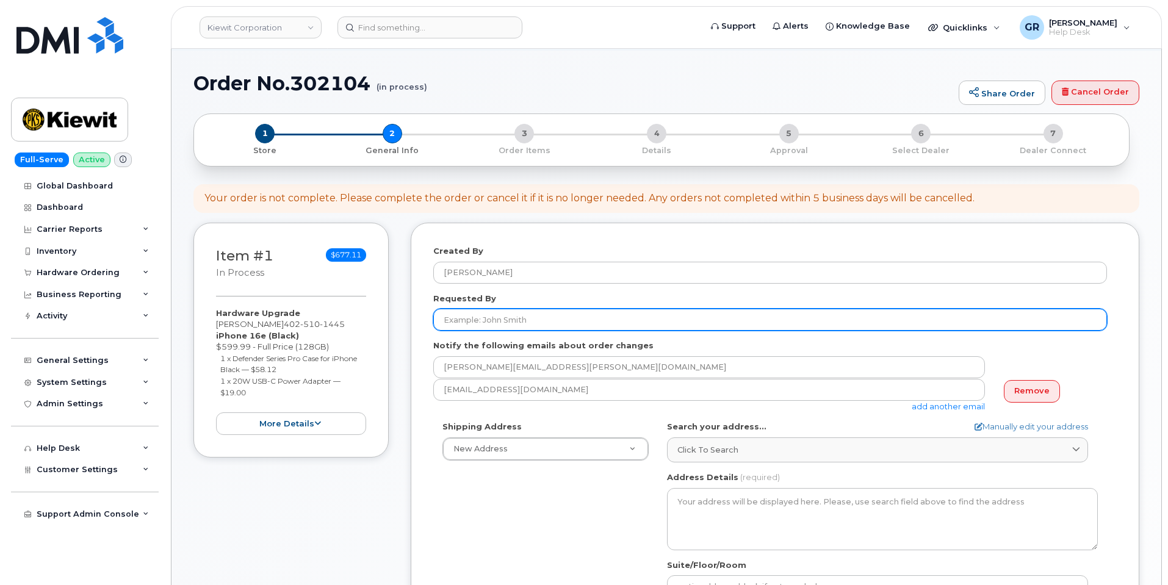
click at [506, 313] on input "Requested By" at bounding box center [769, 320] width 673 height 22
click at [598, 316] on input "Requested By" at bounding box center [769, 320] width 673 height 22
type input "G"
paste input "[PERSON_NAME]"
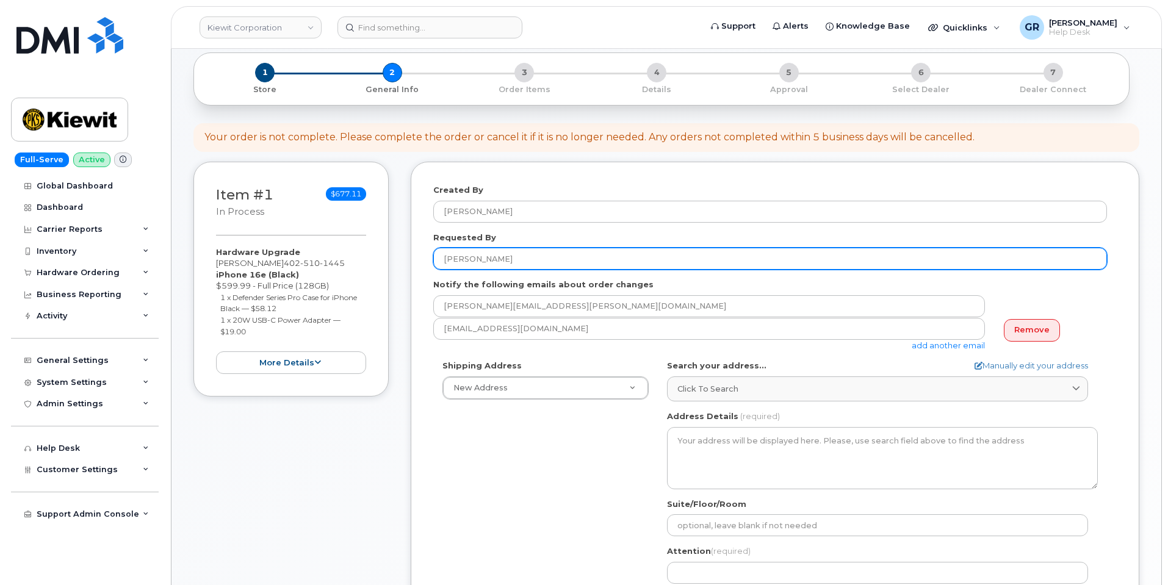
scroll to position [183, 0]
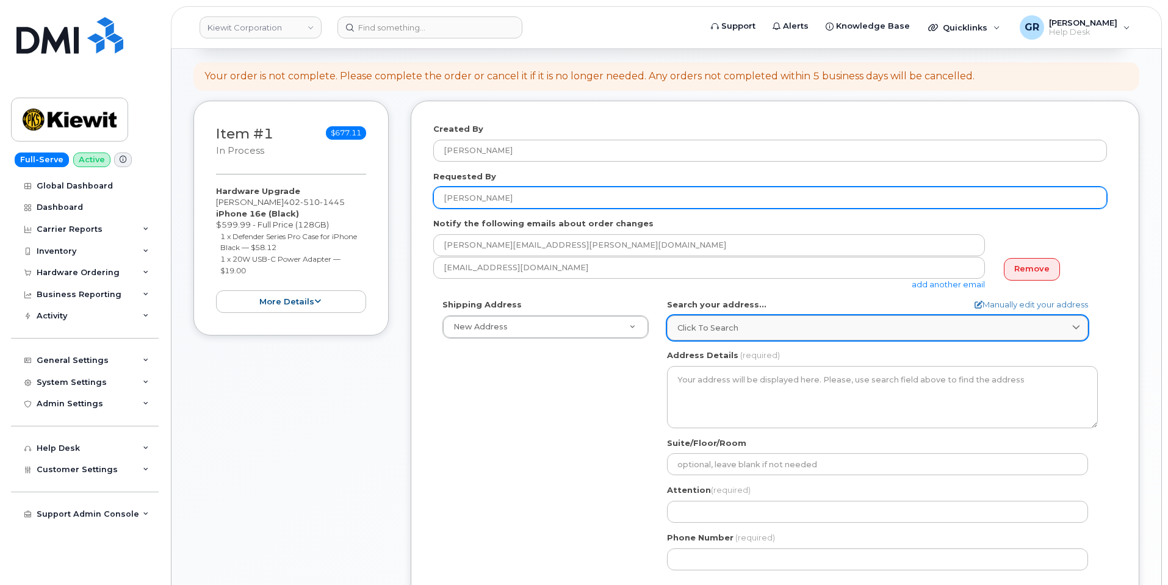
type input "[PERSON_NAME]"
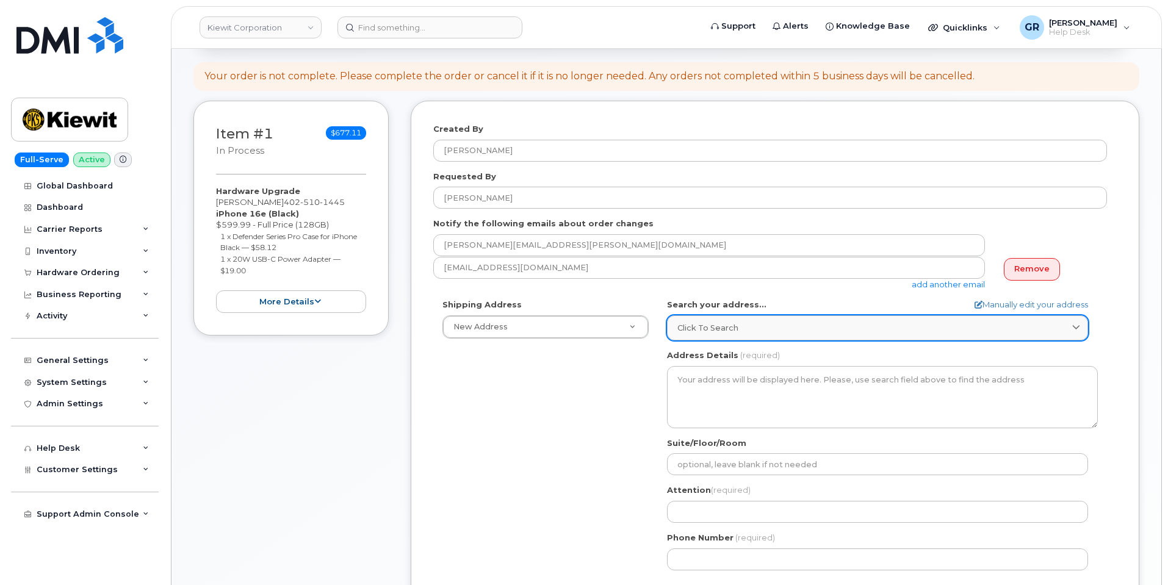
click at [741, 328] on div "Click to search" at bounding box center [877, 328] width 400 height 12
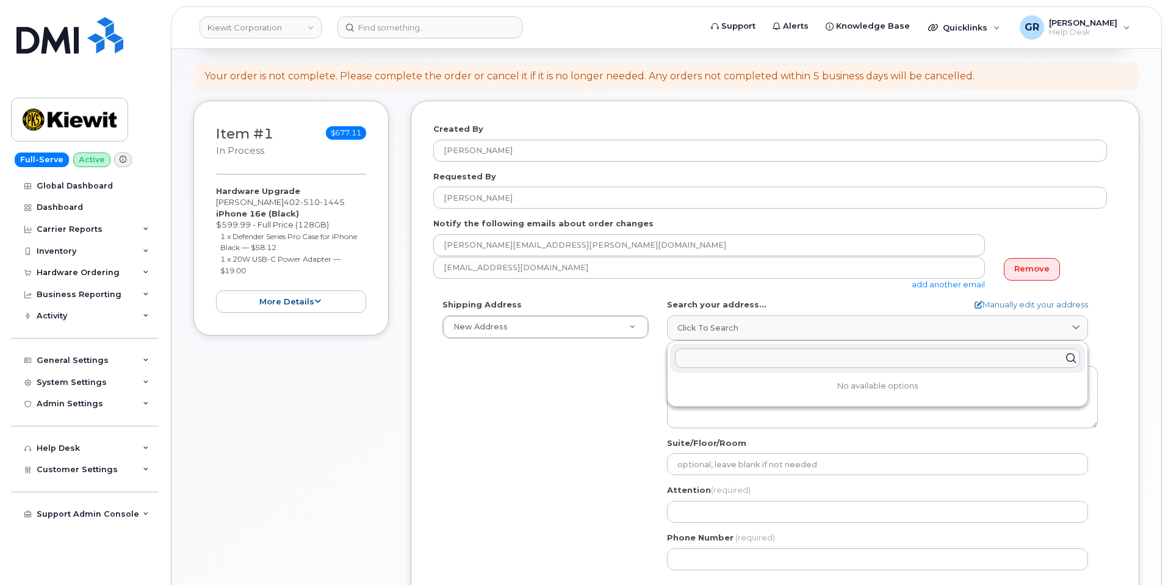
paste input "[STREET_ADDRESS]"
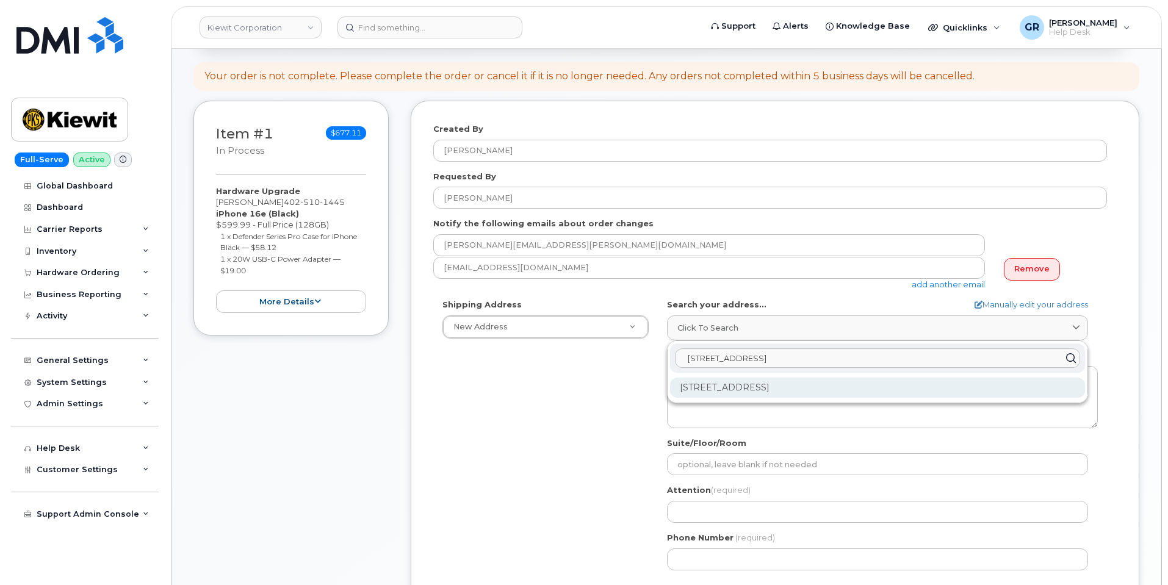
type input "[STREET_ADDRESS]"
click at [849, 389] on div "[STREET_ADDRESS]" at bounding box center [877, 388] width 415 height 20
select select
type textarea "[STREET_ADDRESS]"
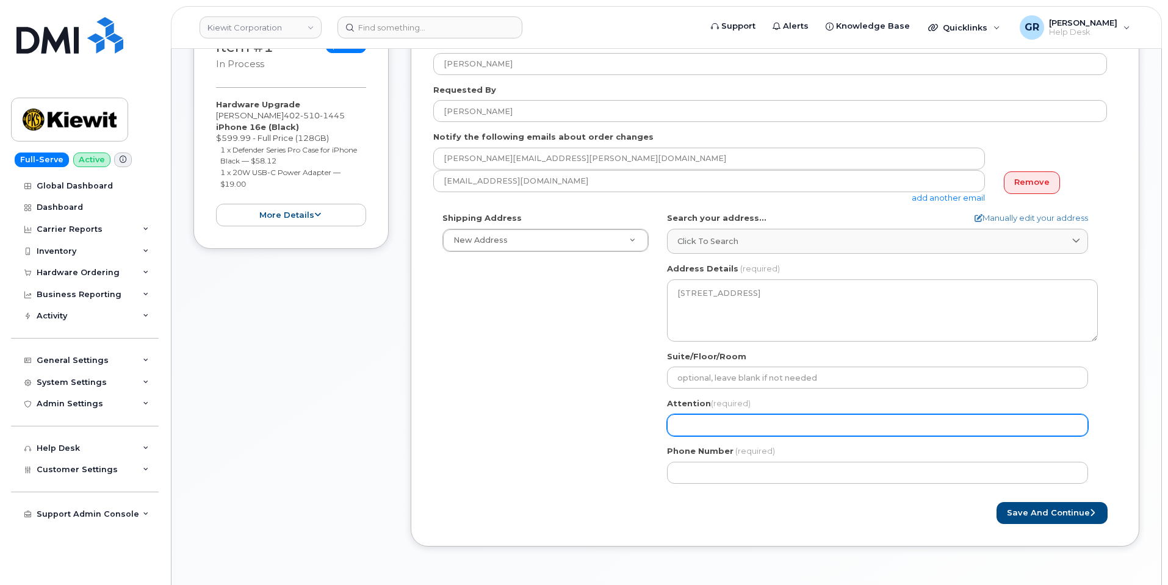
scroll to position [305, 0]
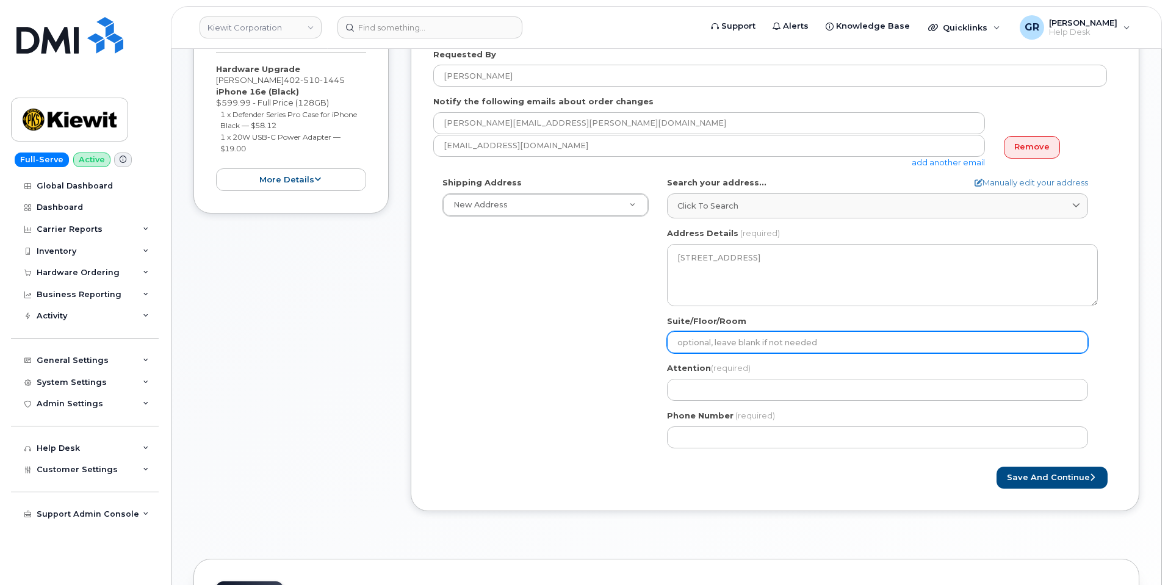
click at [758, 347] on input "Suite/Floor/Room" at bounding box center [877, 342] width 421 height 22
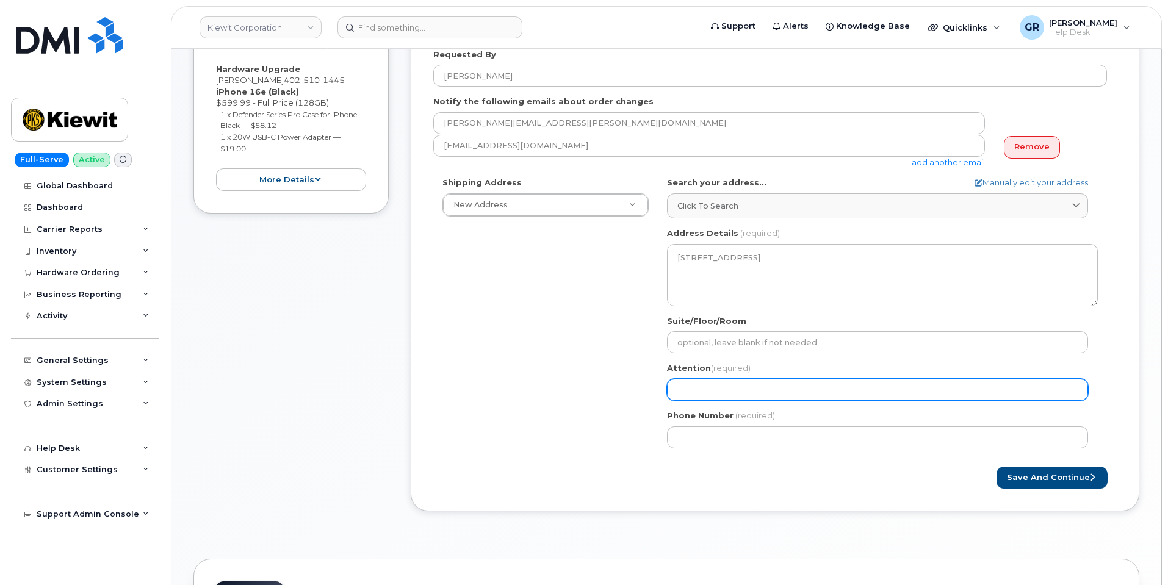
click at [712, 389] on input "Attention (required)" at bounding box center [877, 390] width 421 height 22
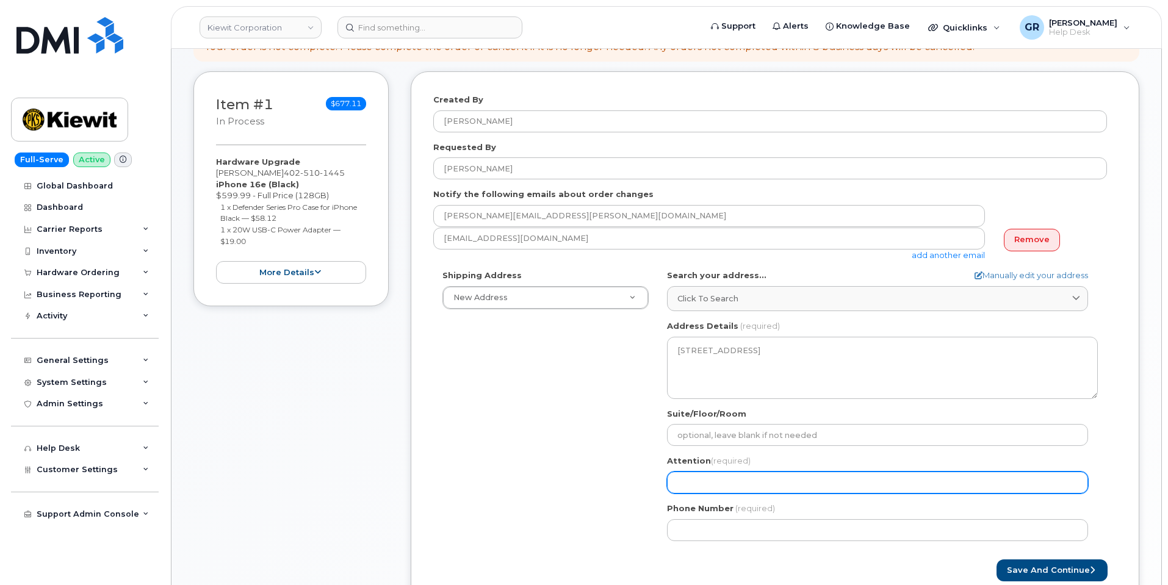
scroll to position [61, 0]
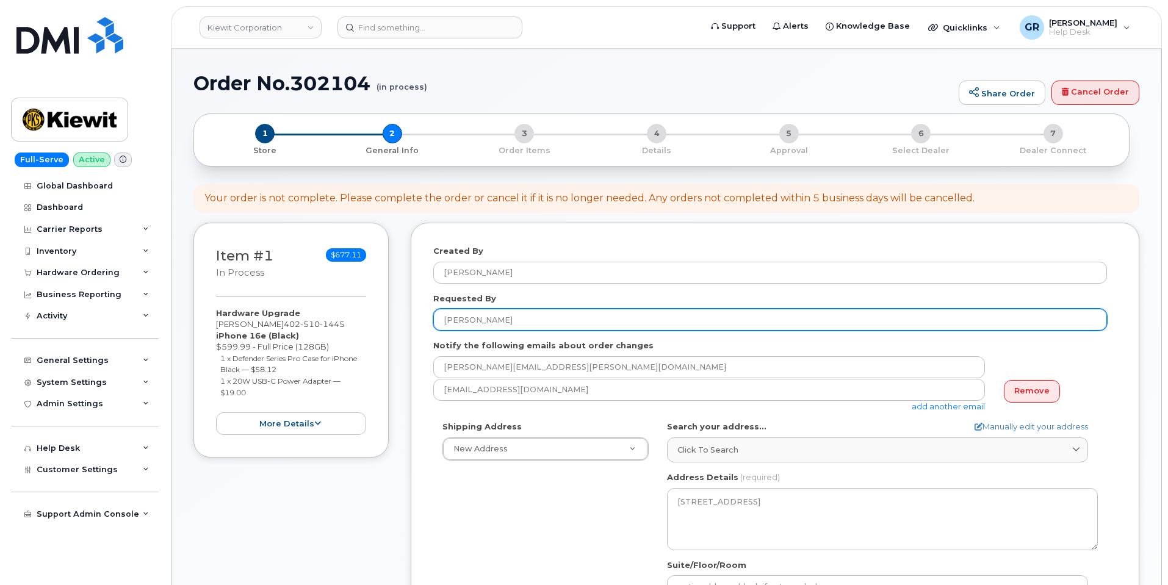
drag, startPoint x: 500, startPoint y: 317, endPoint x: 379, endPoint y: 303, distance: 122.2
click at [380, 302] on div "Item #1 in process $677.11 Hardware Upgrade JACKIE SHOLES 402 510 1445 iPhone 1…" at bounding box center [666, 498] width 946 height 551
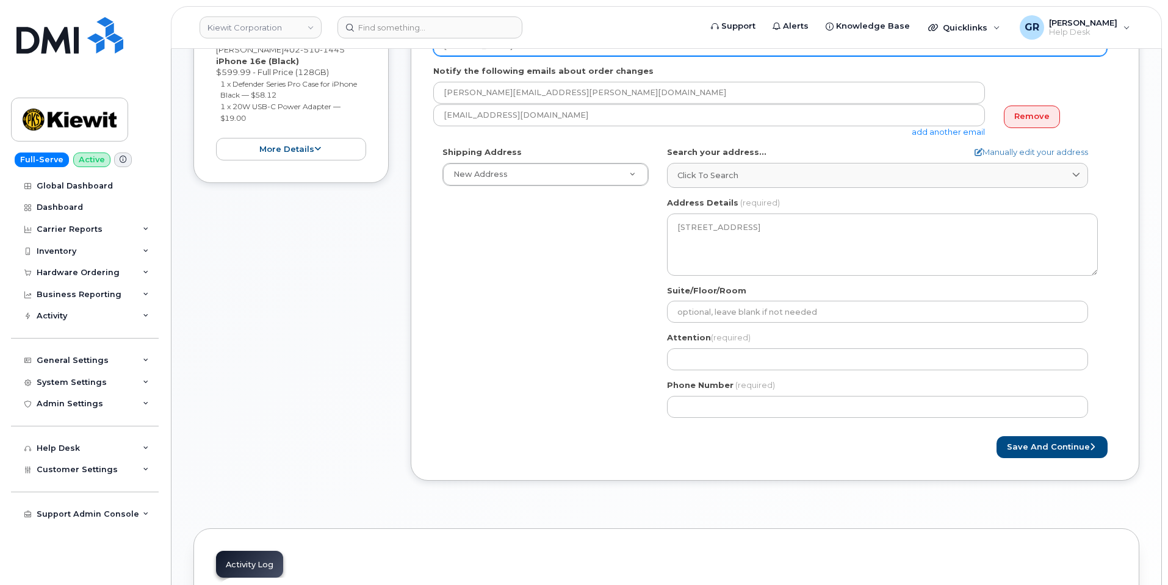
scroll to position [366, 0]
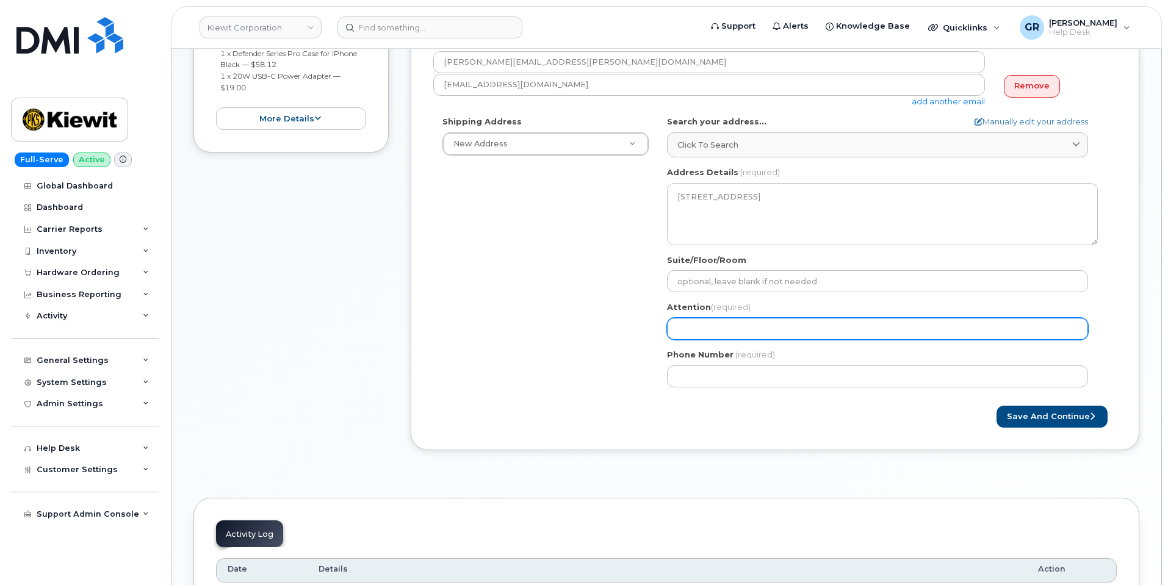
click at [713, 323] on input "Attention (required)" at bounding box center [877, 329] width 421 height 22
paste input "[PERSON_NAME]"
select select
type input "[PERSON_NAME]"
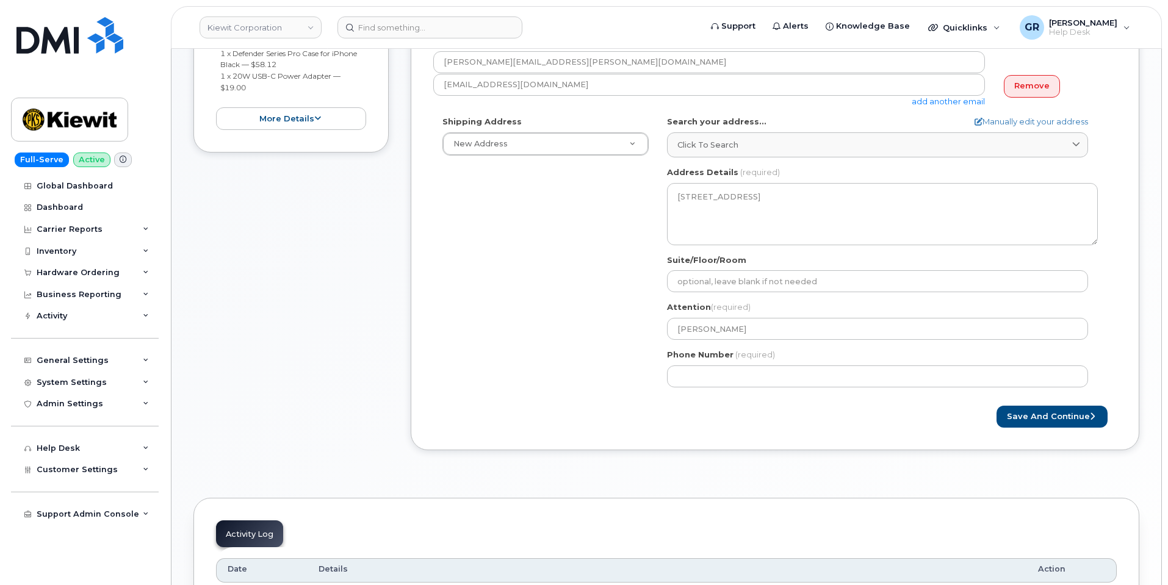
click at [628, 354] on div "Shipping Address New Address New Address 470 Chestnut Ridge Rd Ste 11501 42nd S…" at bounding box center [769, 256] width 673 height 280
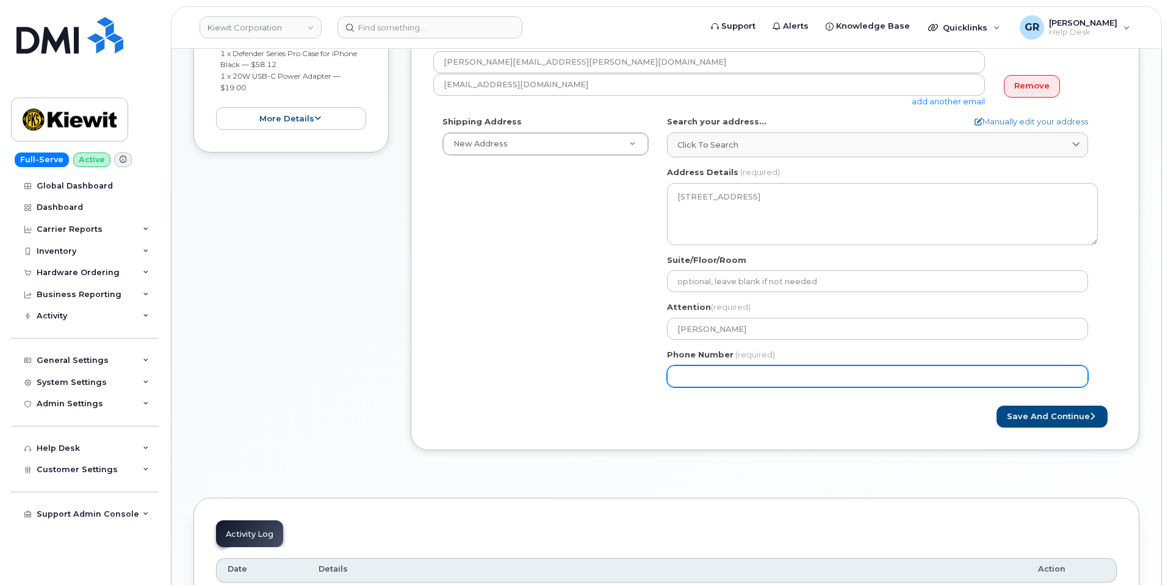
click at [700, 384] on input "Phone Number" at bounding box center [877, 376] width 421 height 22
paste input "7853317571"
select select
type input "7853317571"
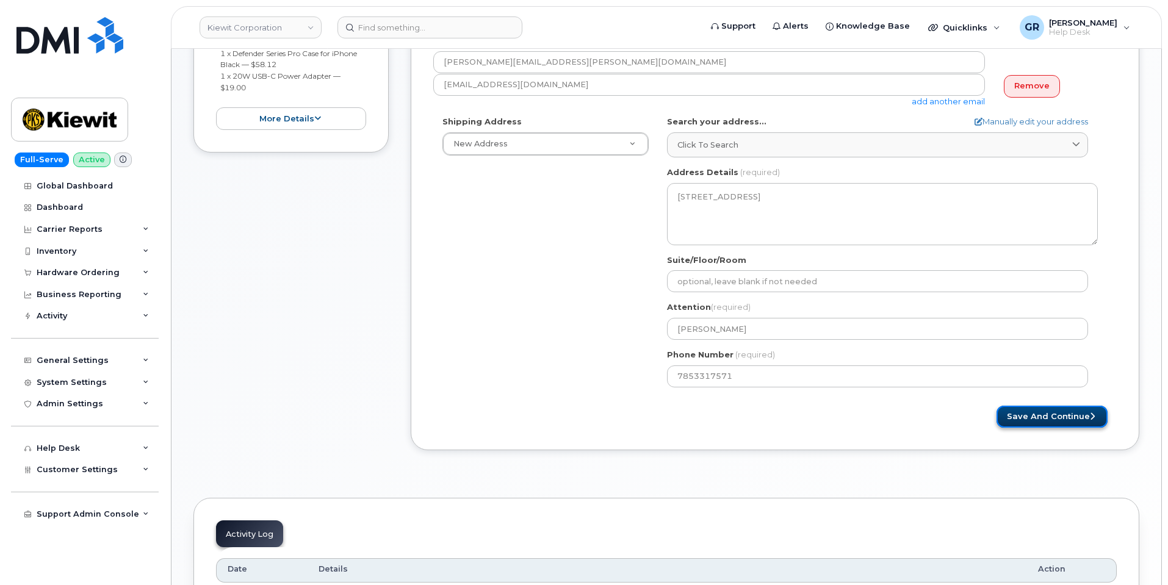
click at [1074, 416] on button "Save and Continue" at bounding box center [1051, 417] width 111 height 23
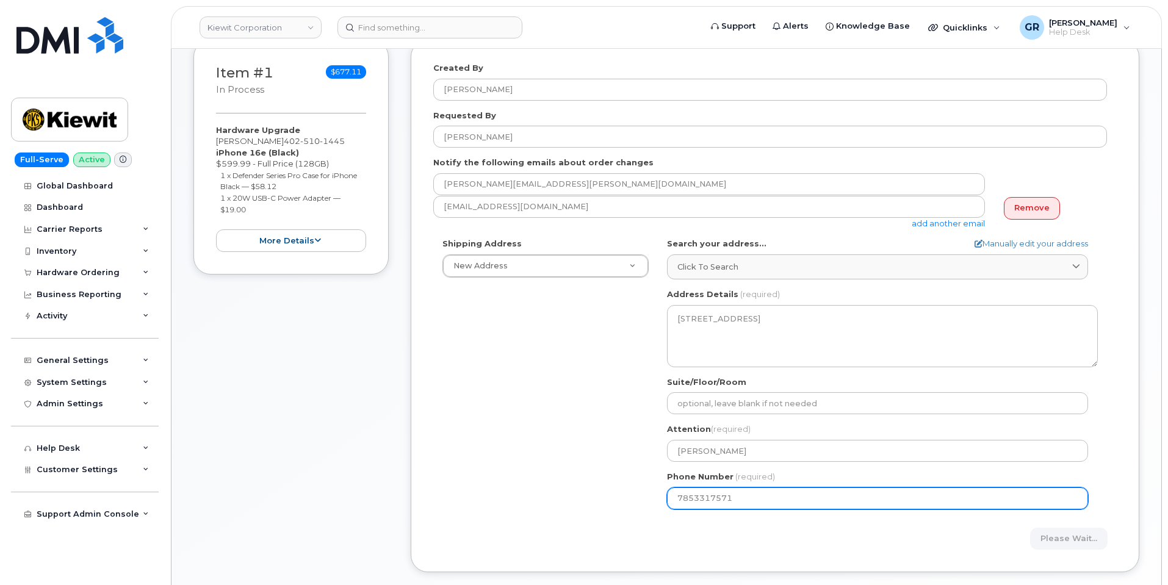
scroll to position [289, 0]
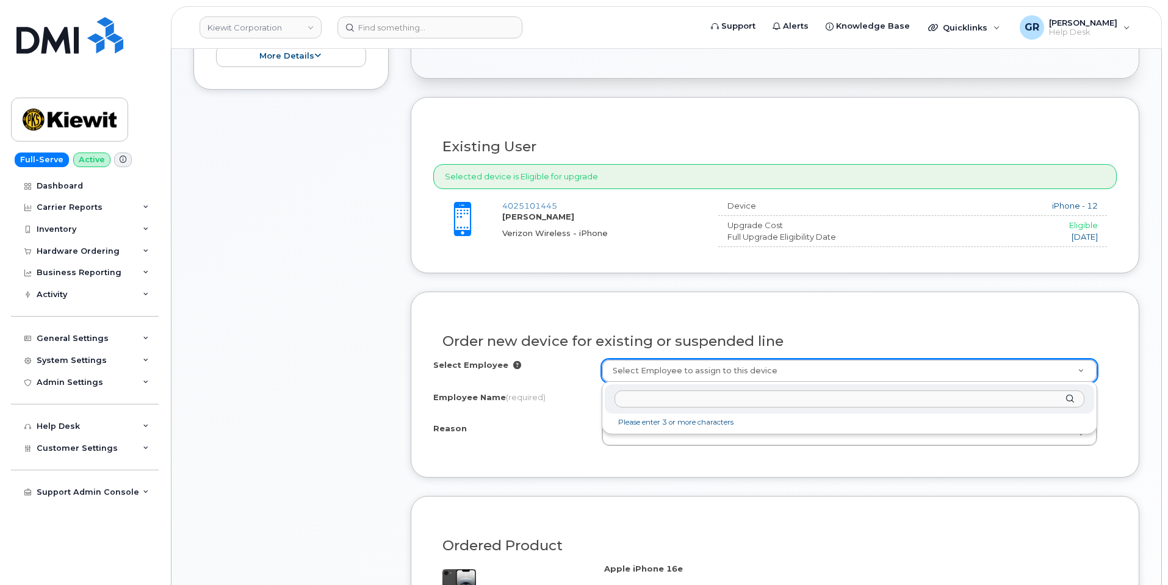
scroll to position [429, 0]
type input "Jackie Sholes"
drag, startPoint x: 519, startPoint y: 405, endPoint x: 492, endPoint y: 400, distance: 28.0
click at [506, 404] on body "Kiewit Corporation Support Alerts Knowledge Base Quicklinks Suspend / Cancel De…" at bounding box center [584, 588] width 1168 height 2035
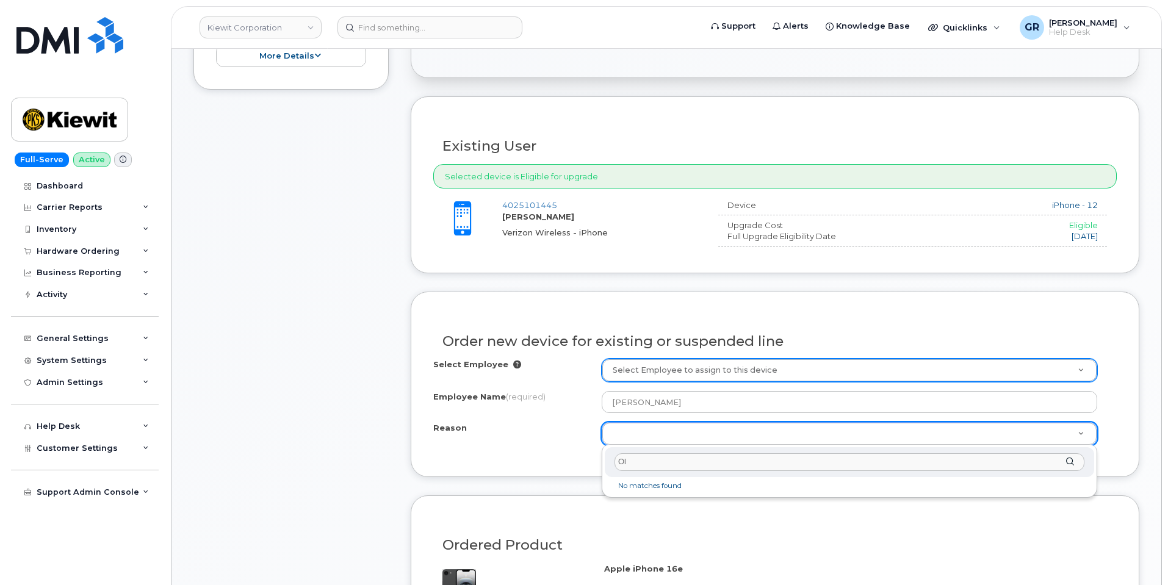
type input "O"
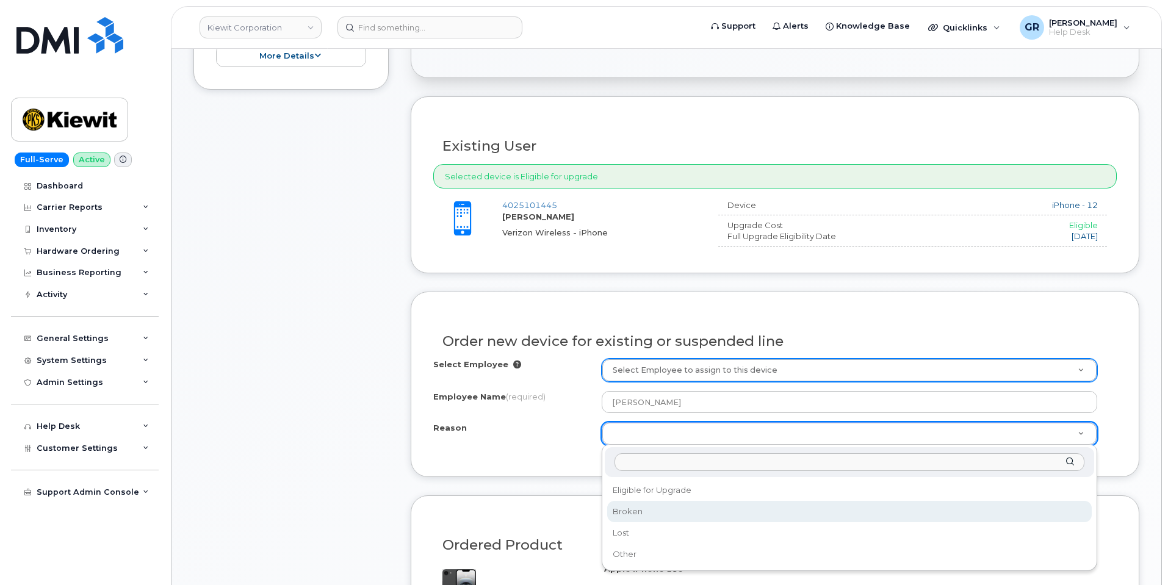
select select "broken"
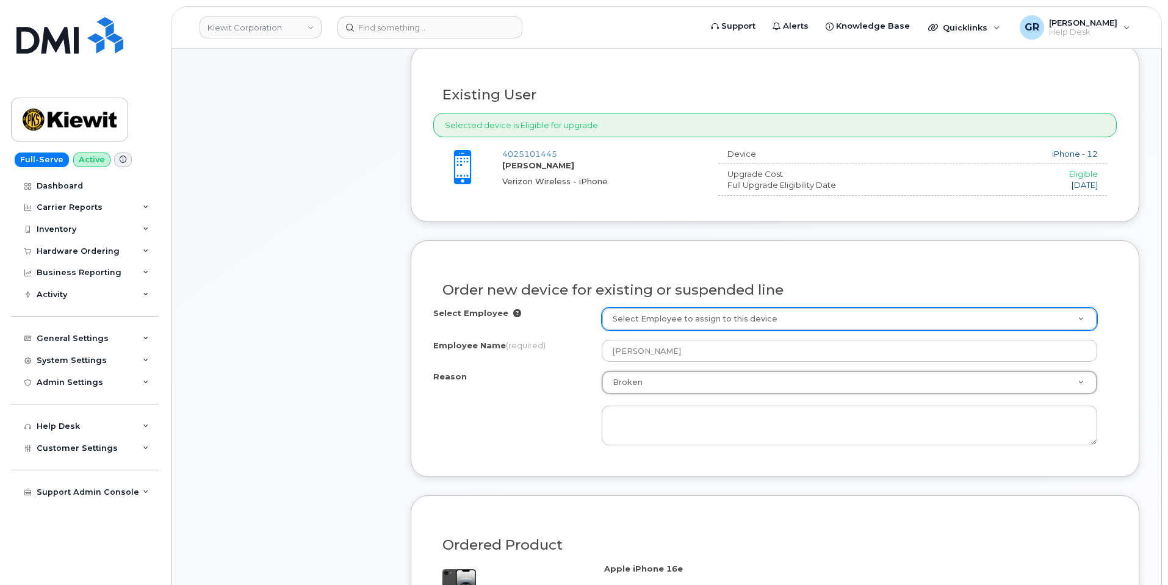
scroll to position [551, 0]
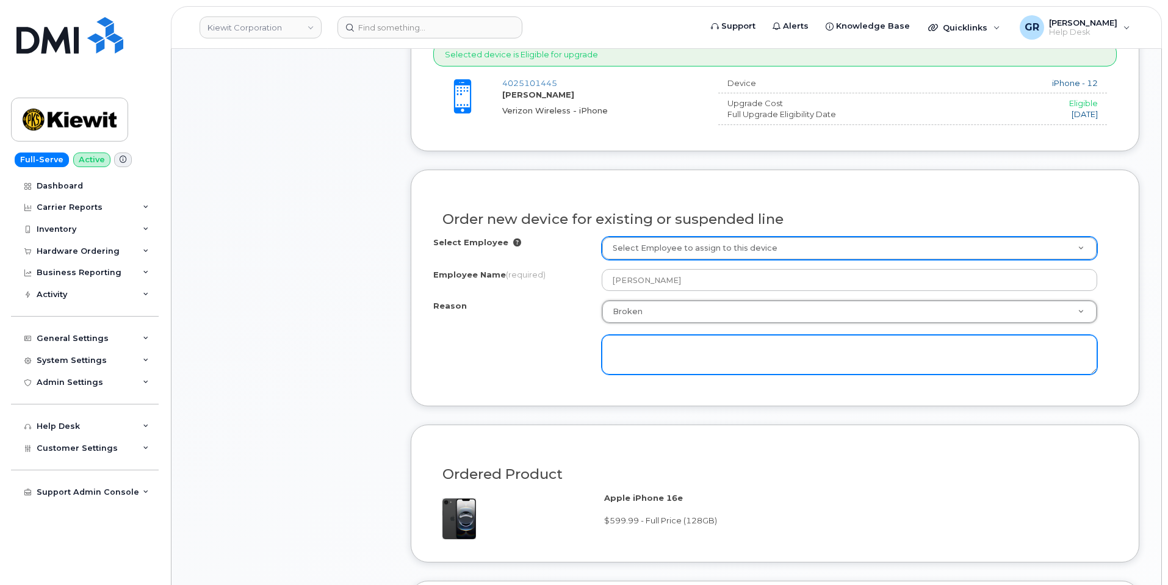
click at [668, 361] on textarea at bounding box center [849, 355] width 495 height 40
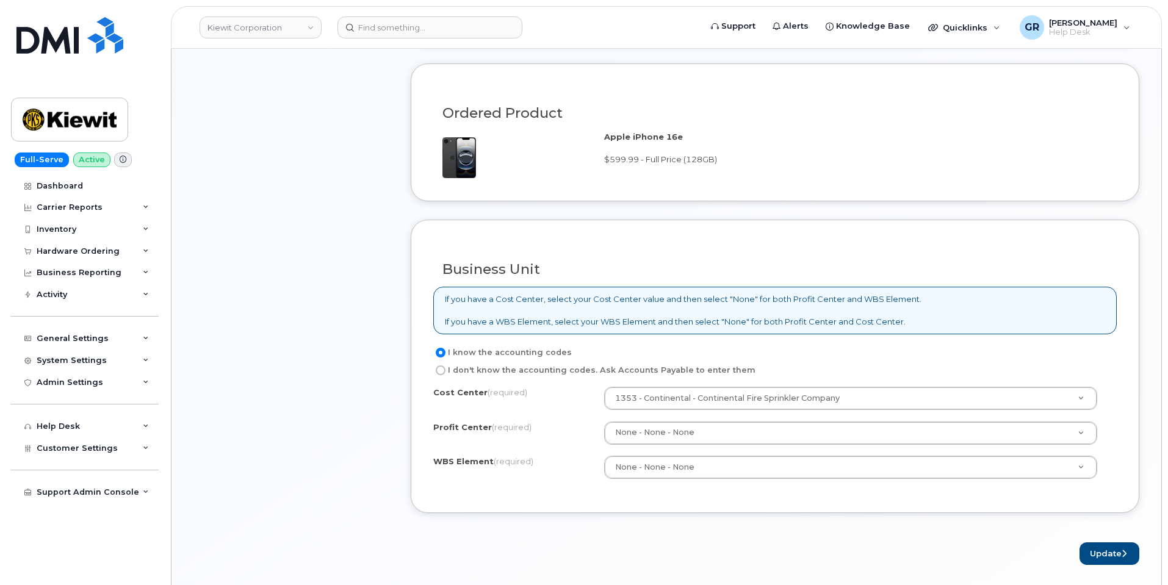
scroll to position [917, 0]
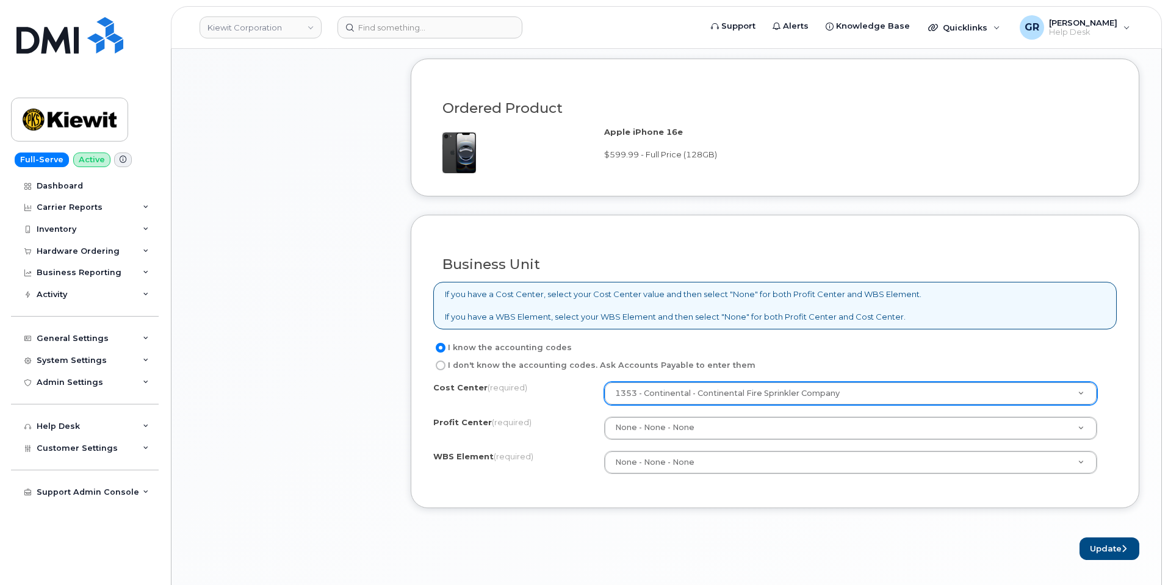
type textarea "Old phone is not functioning."
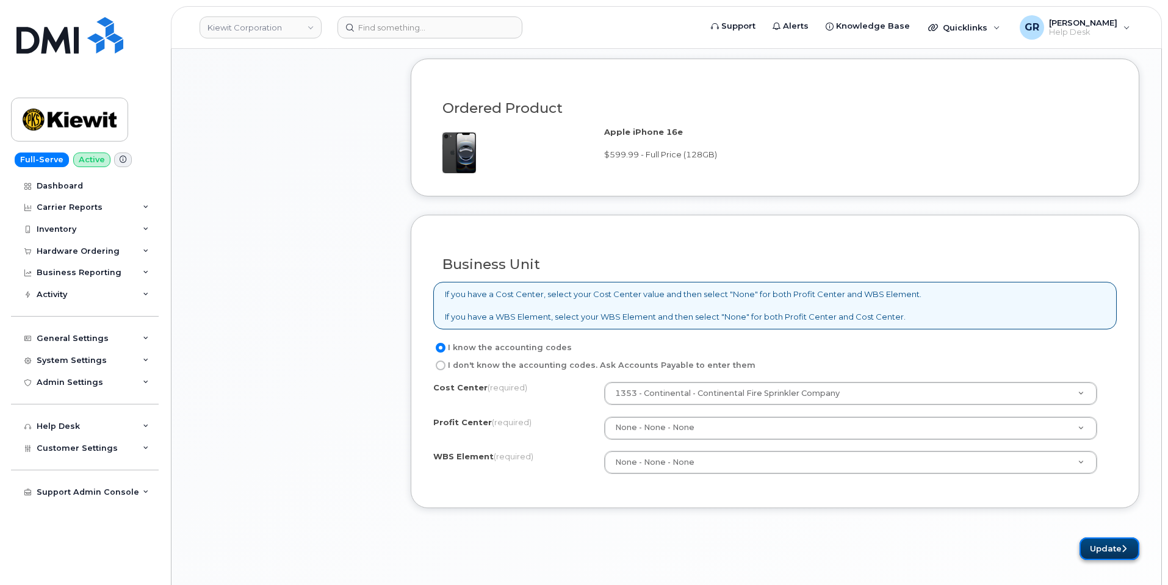
click at [1099, 556] on button "Update" at bounding box center [1109, 548] width 60 height 23
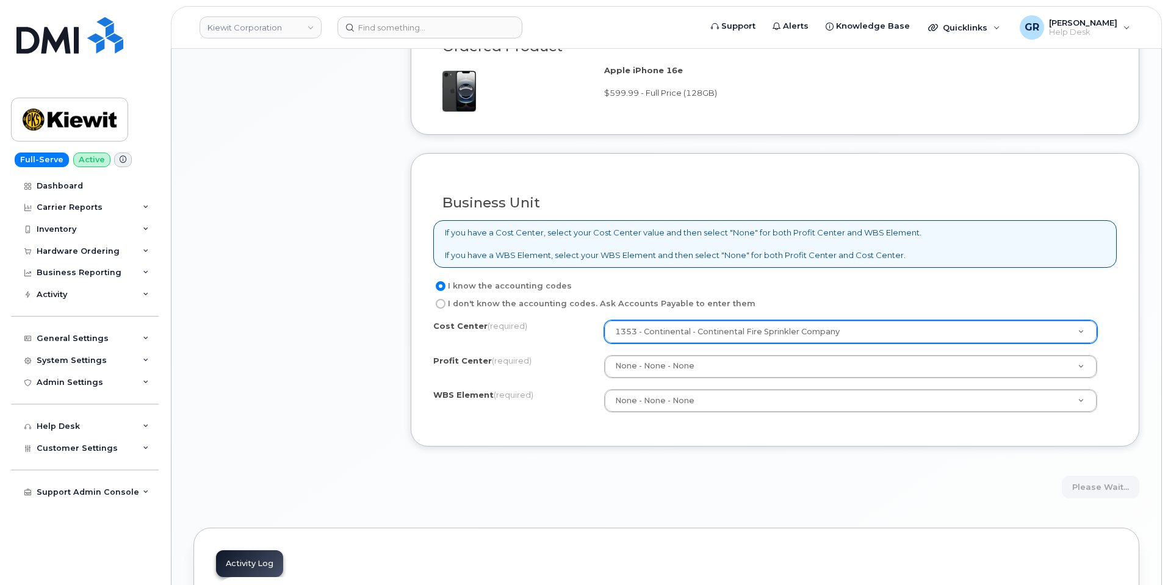
scroll to position [978, 0]
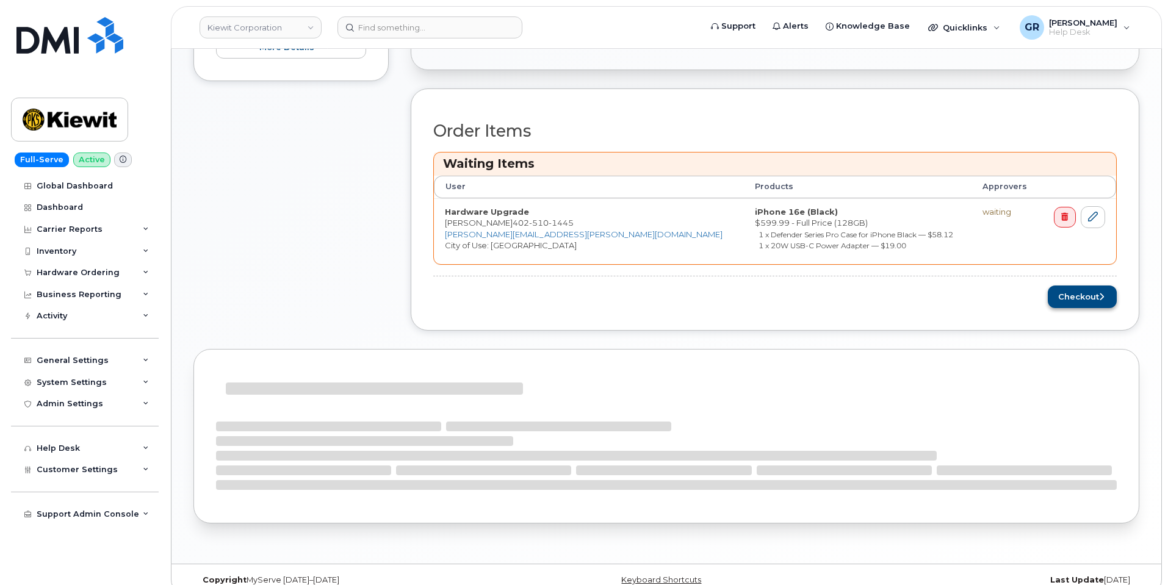
scroll to position [490, 0]
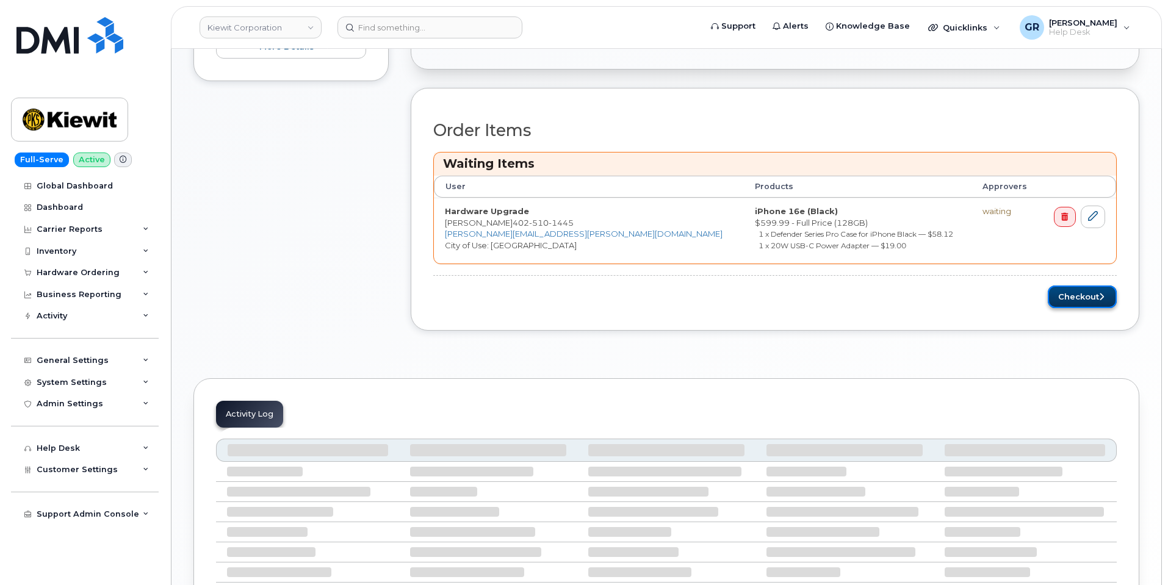
click at [1069, 300] on button "Checkout" at bounding box center [1081, 297] width 69 height 23
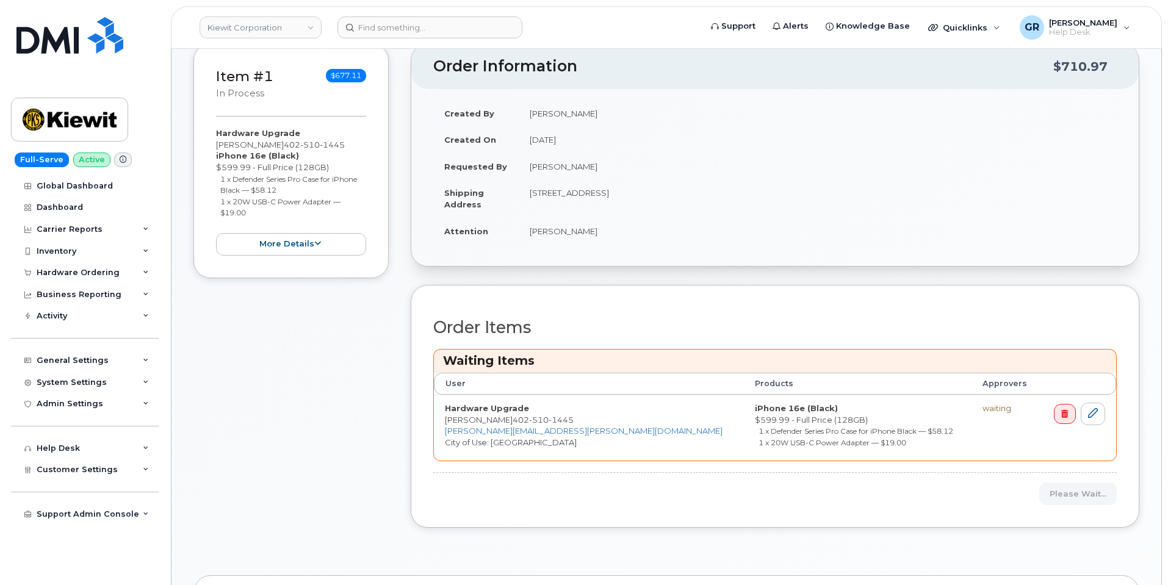
scroll to position [368, 0]
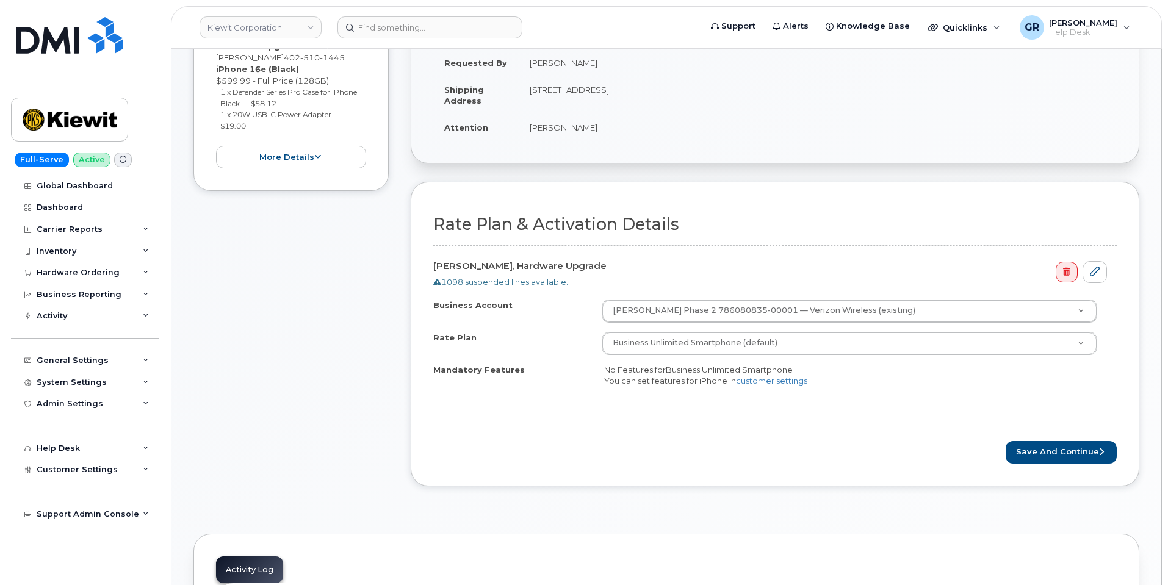
scroll to position [307, 0]
click at [1050, 448] on button "Save and Continue" at bounding box center [1060, 451] width 111 height 23
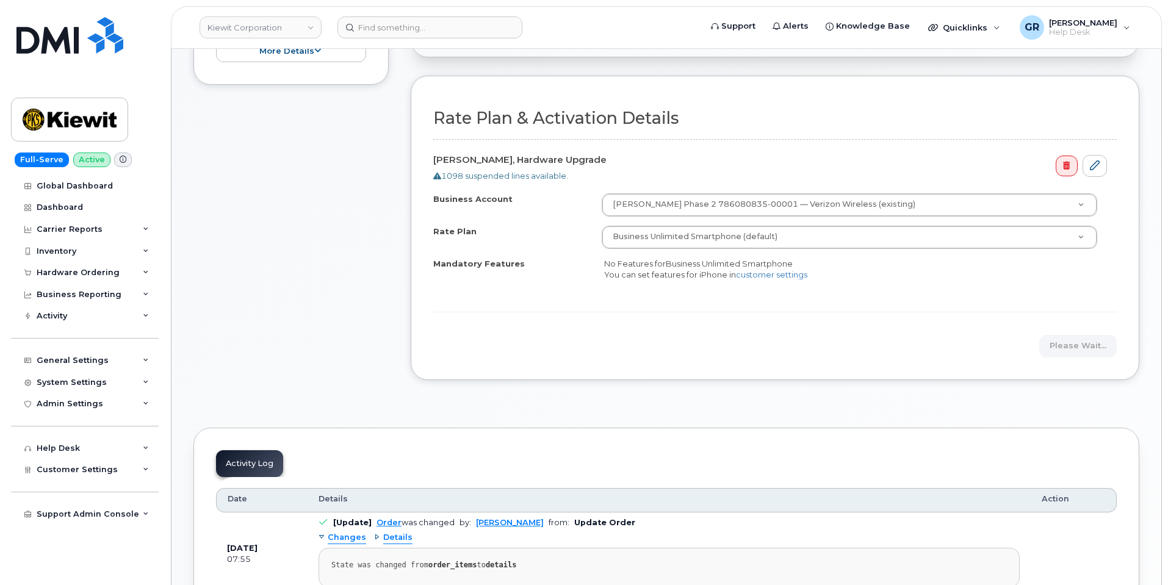
scroll to position [429, 0]
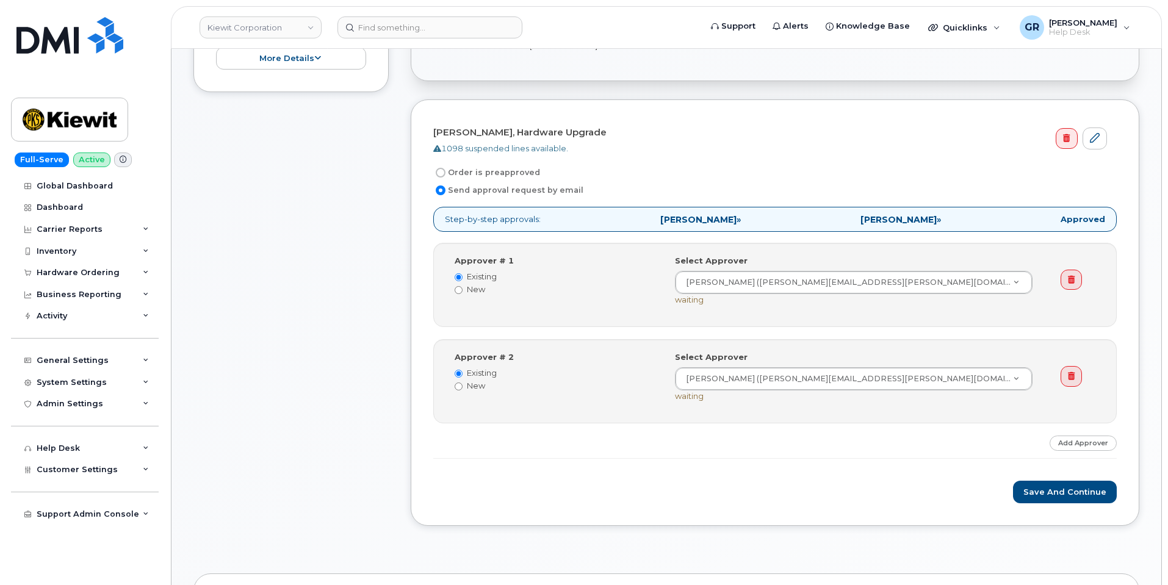
scroll to position [367, 0]
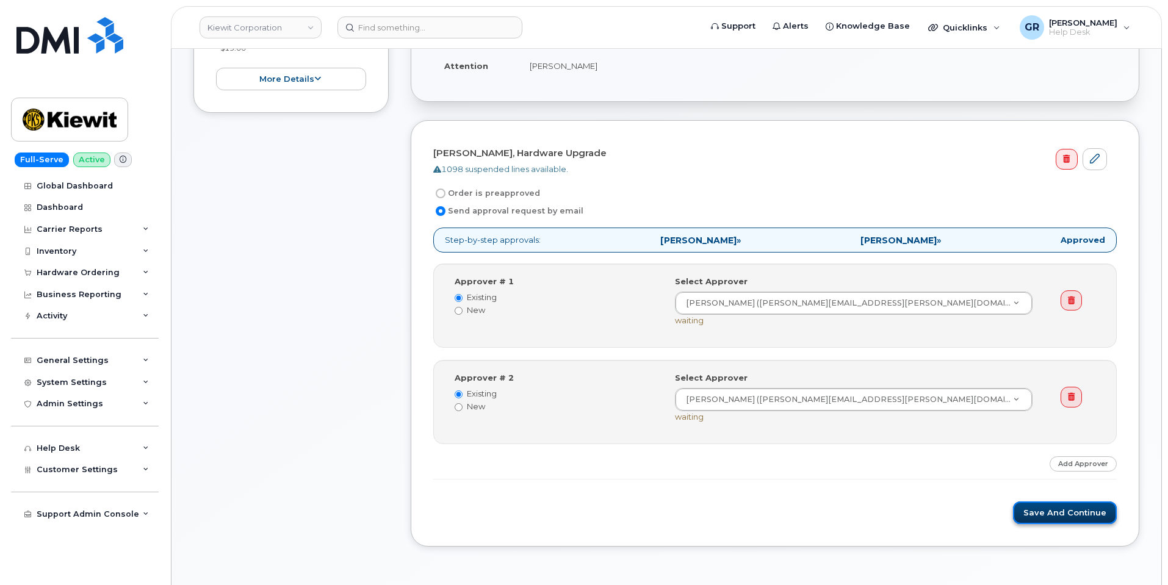
click at [1044, 514] on button "Save and Continue" at bounding box center [1065, 512] width 104 height 23
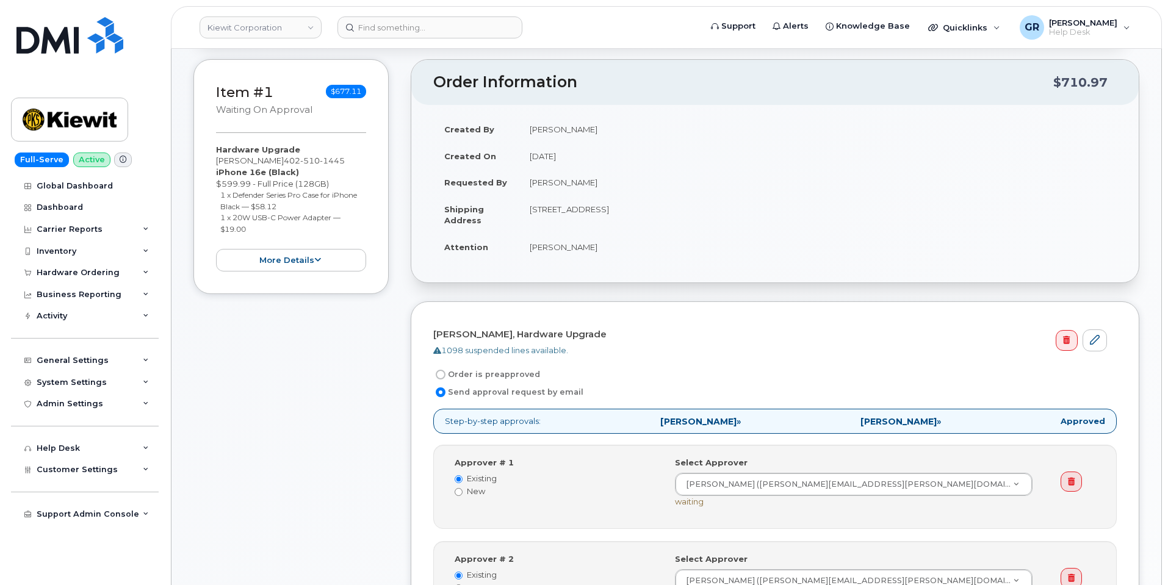
scroll to position [428, 0]
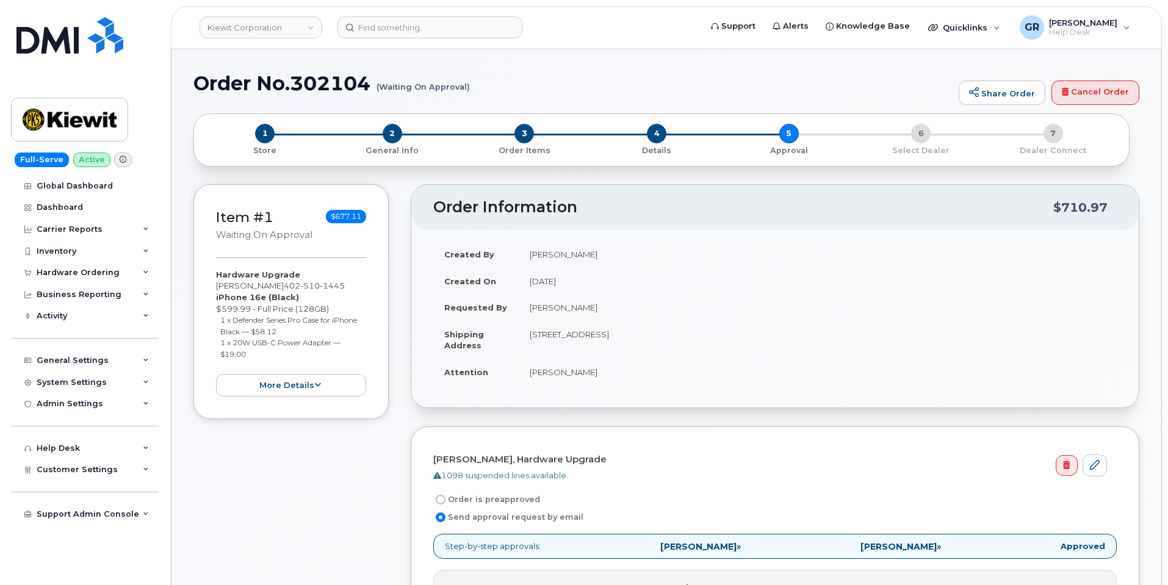
scroll to position [183, 0]
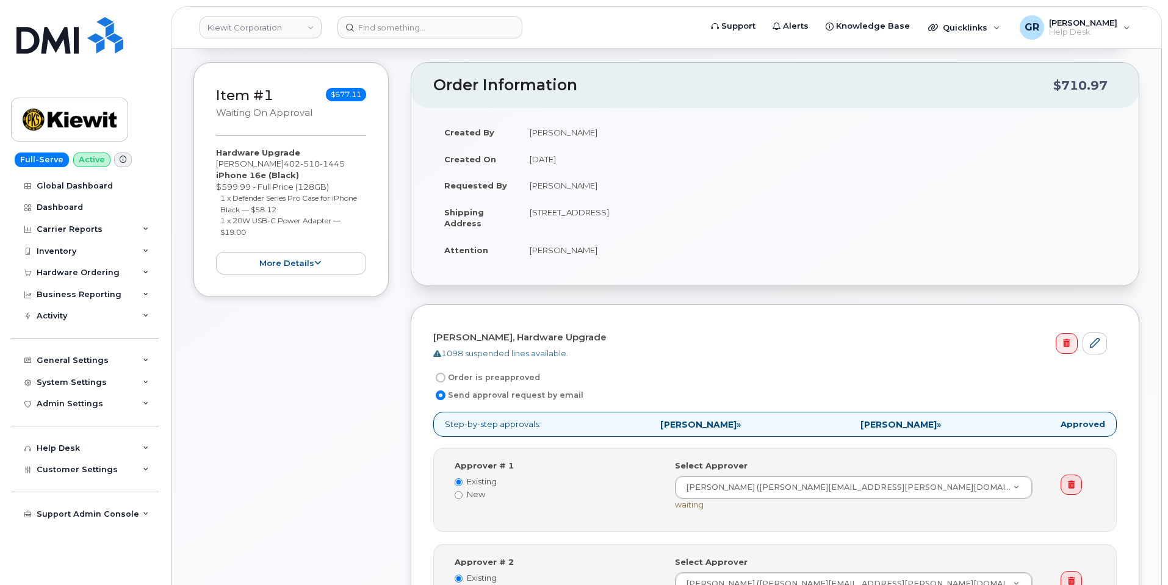
click at [623, 240] on td "[PERSON_NAME]" at bounding box center [818, 250] width 598 height 27
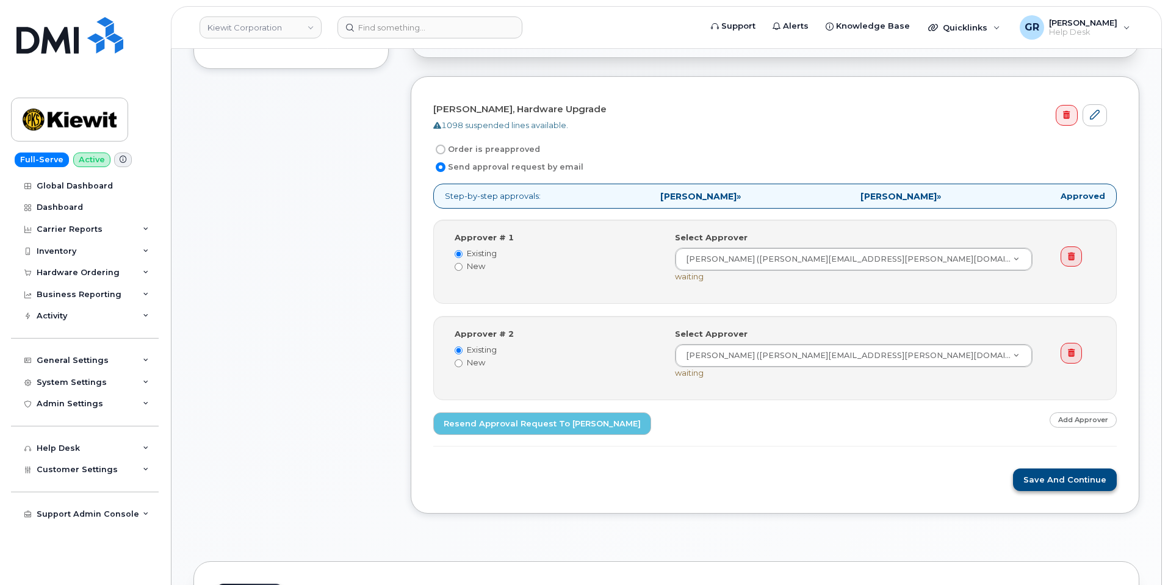
scroll to position [427, 0]
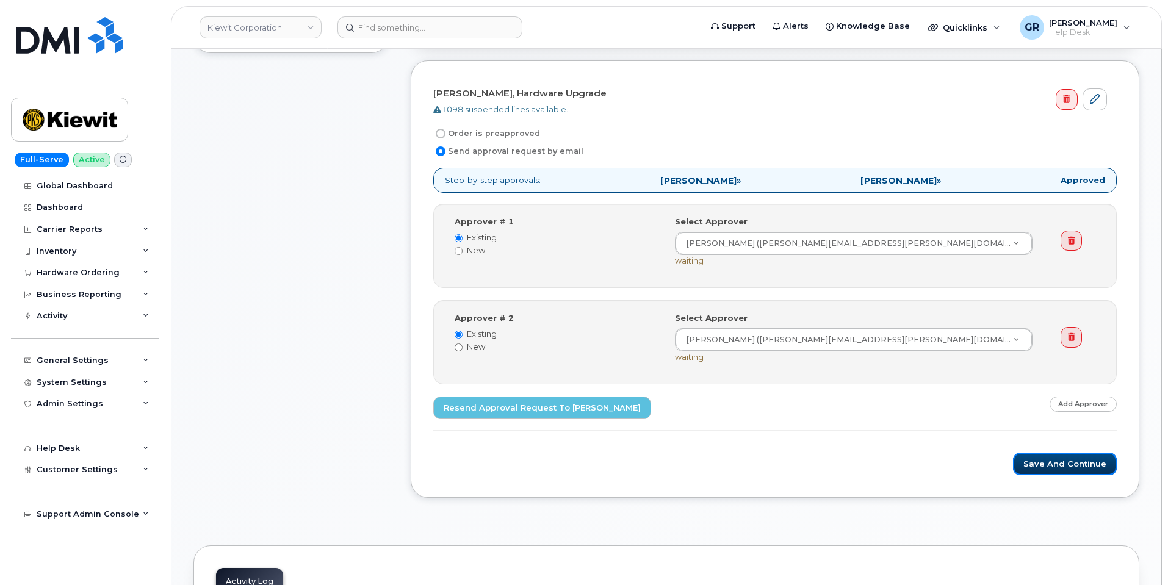
drag, startPoint x: 1032, startPoint y: 457, endPoint x: 914, endPoint y: 447, distance: 117.5
click at [914, 448] on form "[PERSON_NAME], Hardware Upgrade 1098 suspended lines available. Order is preapp…" at bounding box center [774, 279] width 683 height 393
click at [1041, 459] on button "Save and Continue" at bounding box center [1065, 464] width 104 height 23
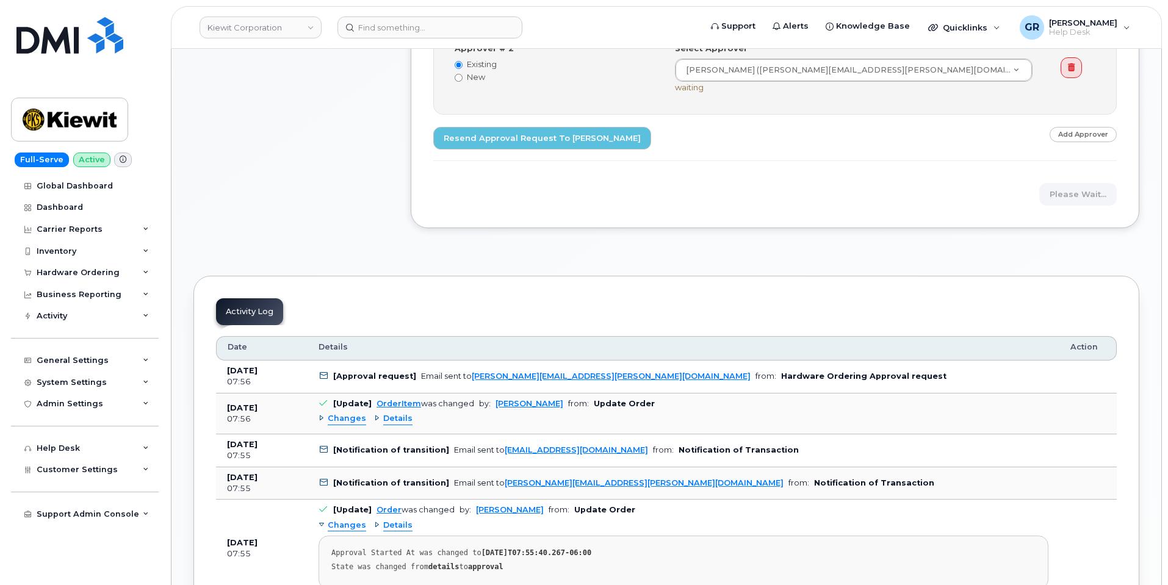
scroll to position [732, 0]
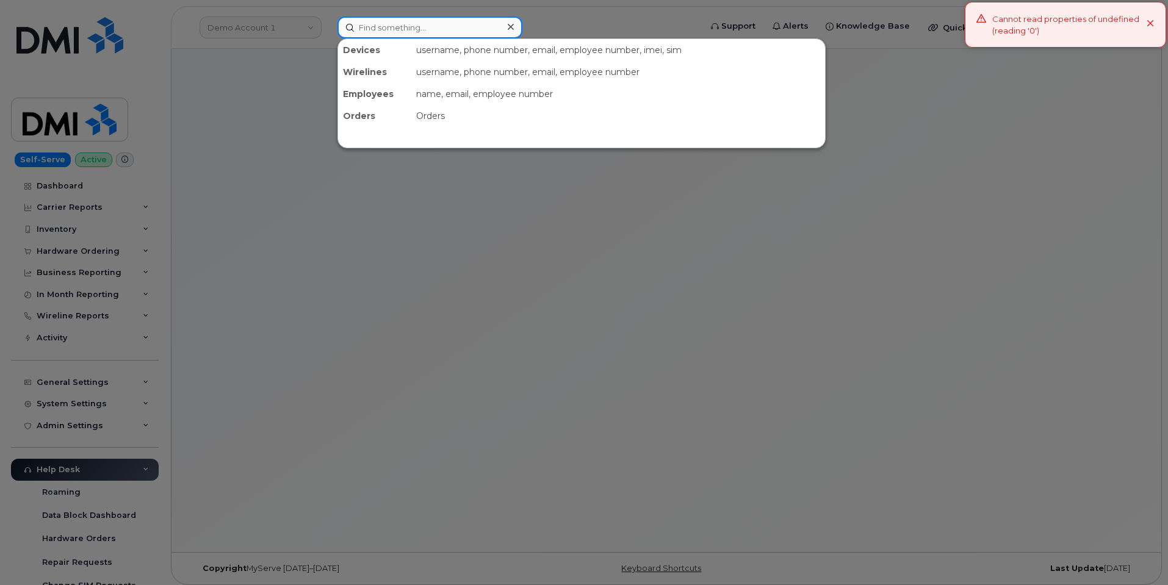
click at [388, 26] on input at bounding box center [429, 27] width 185 height 22
type input "301204"
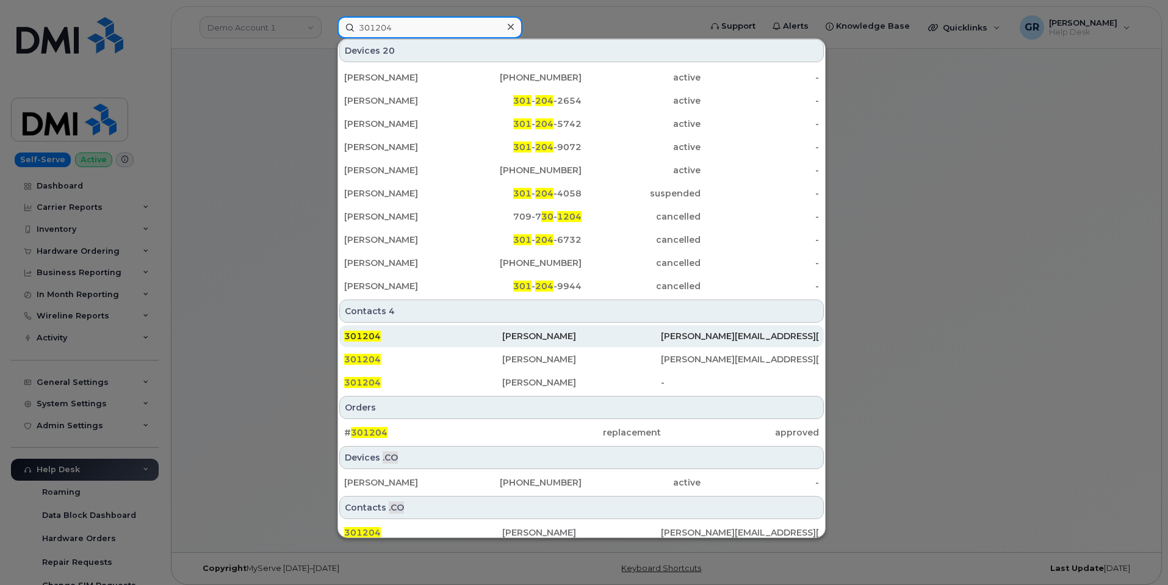
scroll to position [239, 0]
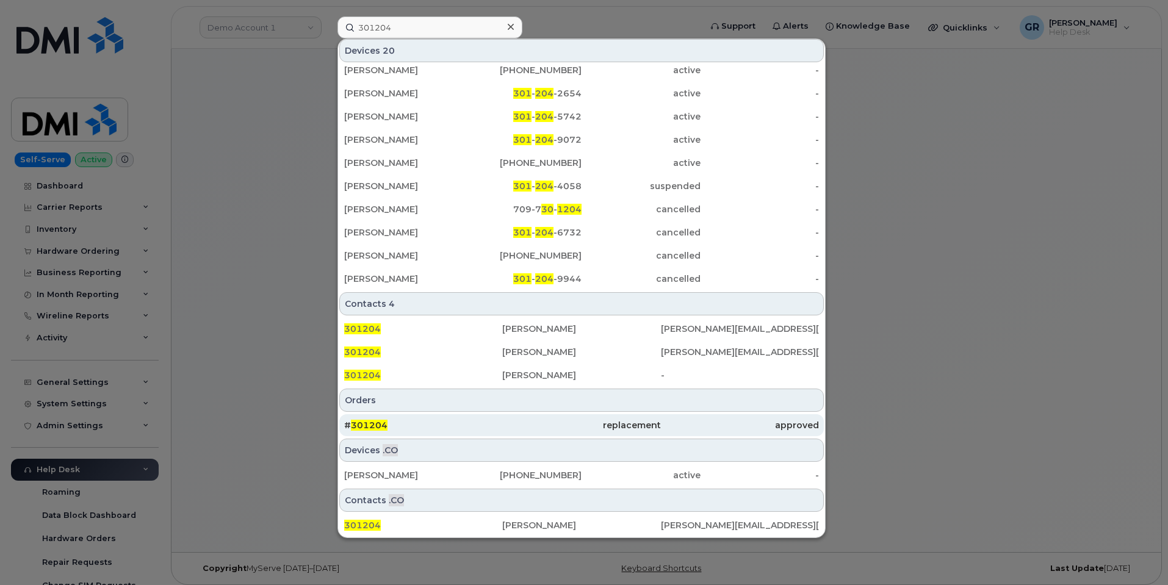
click at [486, 432] on div "# 301204" at bounding box center [423, 425] width 158 height 22
click at [483, 425] on div "# 301204" at bounding box center [423, 425] width 158 height 12
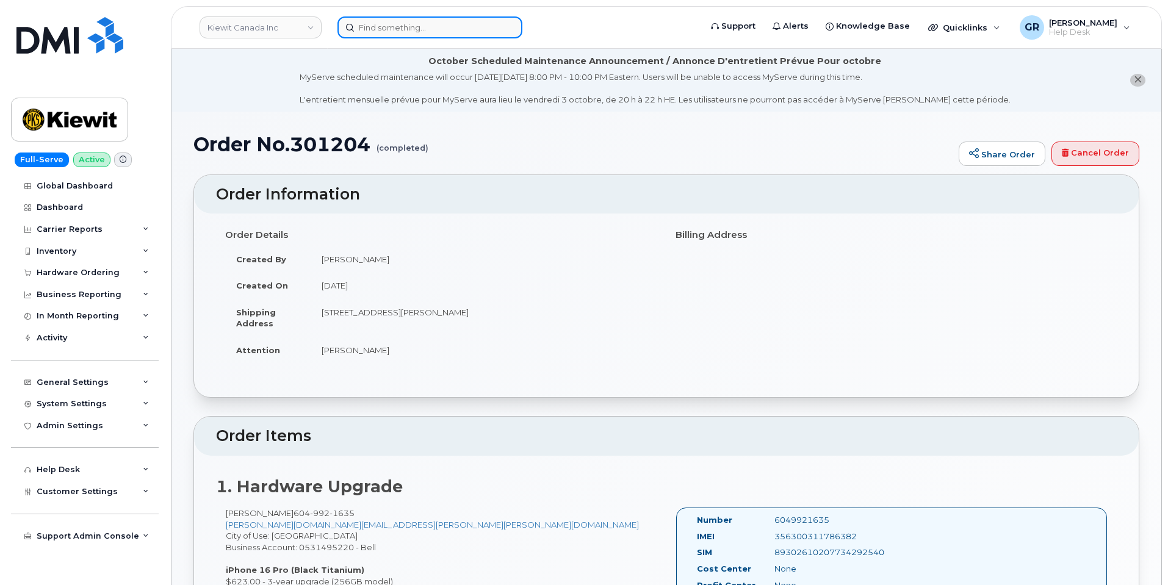
click at [441, 26] on input at bounding box center [429, 27] width 185 height 22
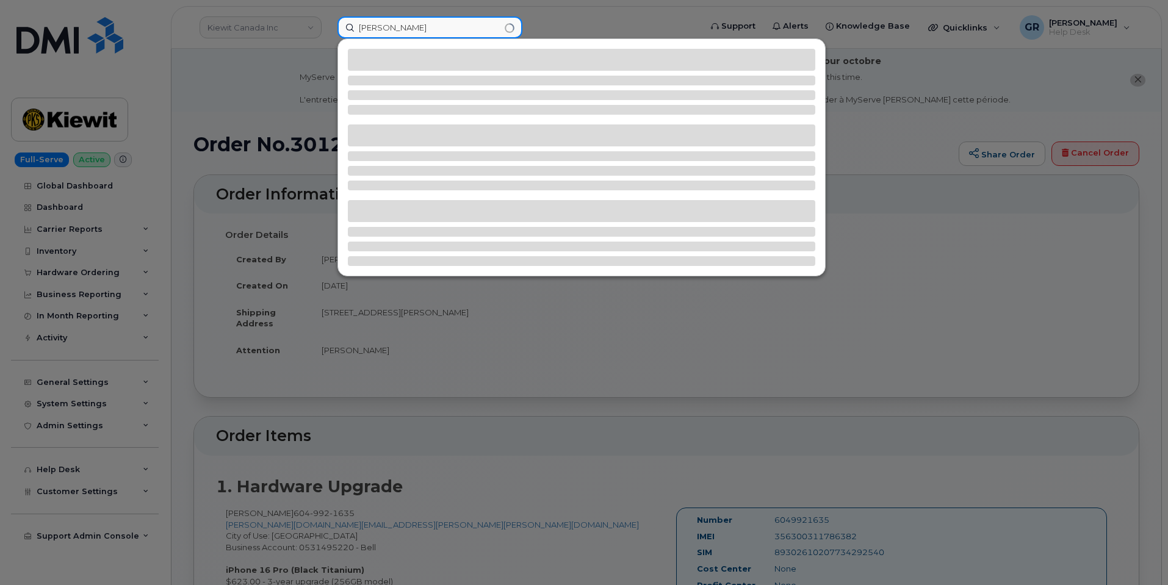
type input "Jackie Sholes"
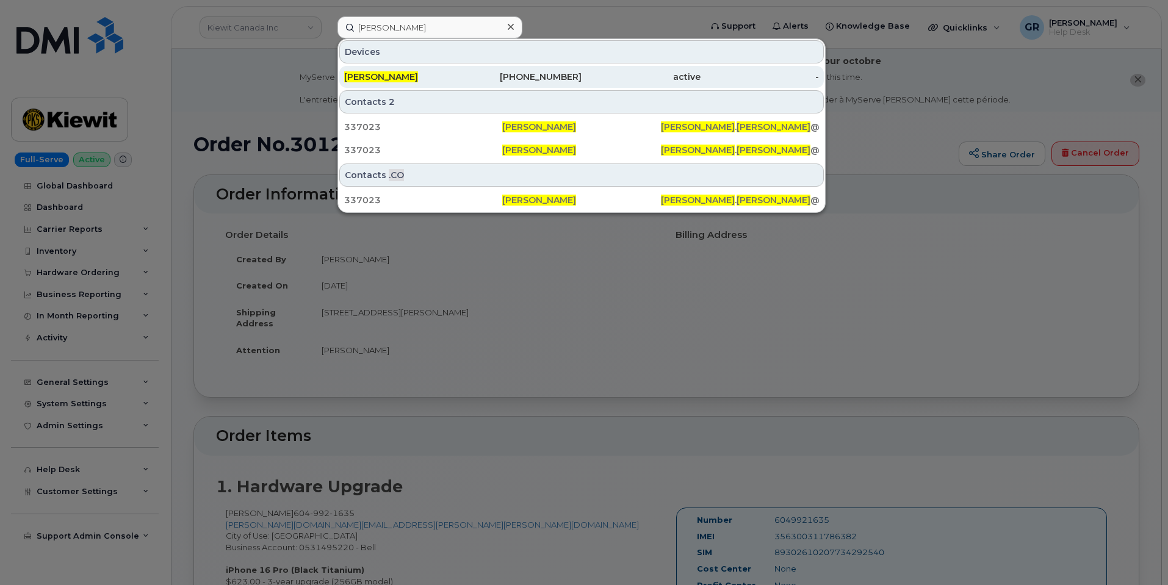
click at [434, 74] on div "JACKIE SHOLES" at bounding box center [403, 77] width 119 height 12
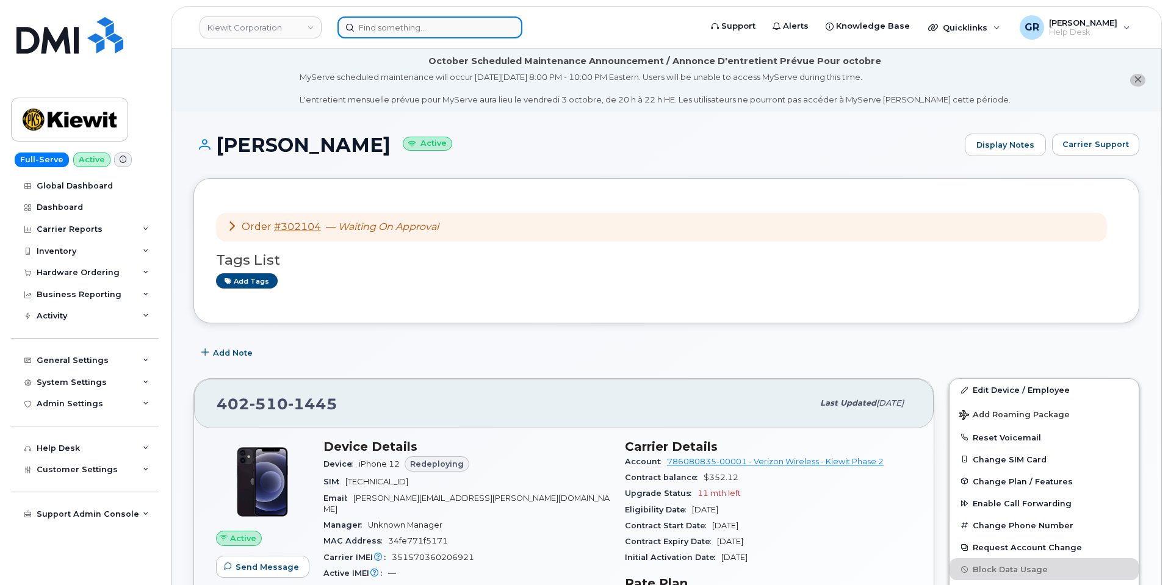
click at [391, 24] on input at bounding box center [429, 27] width 185 height 22
